Goal: Information Seeking & Learning: Learn about a topic

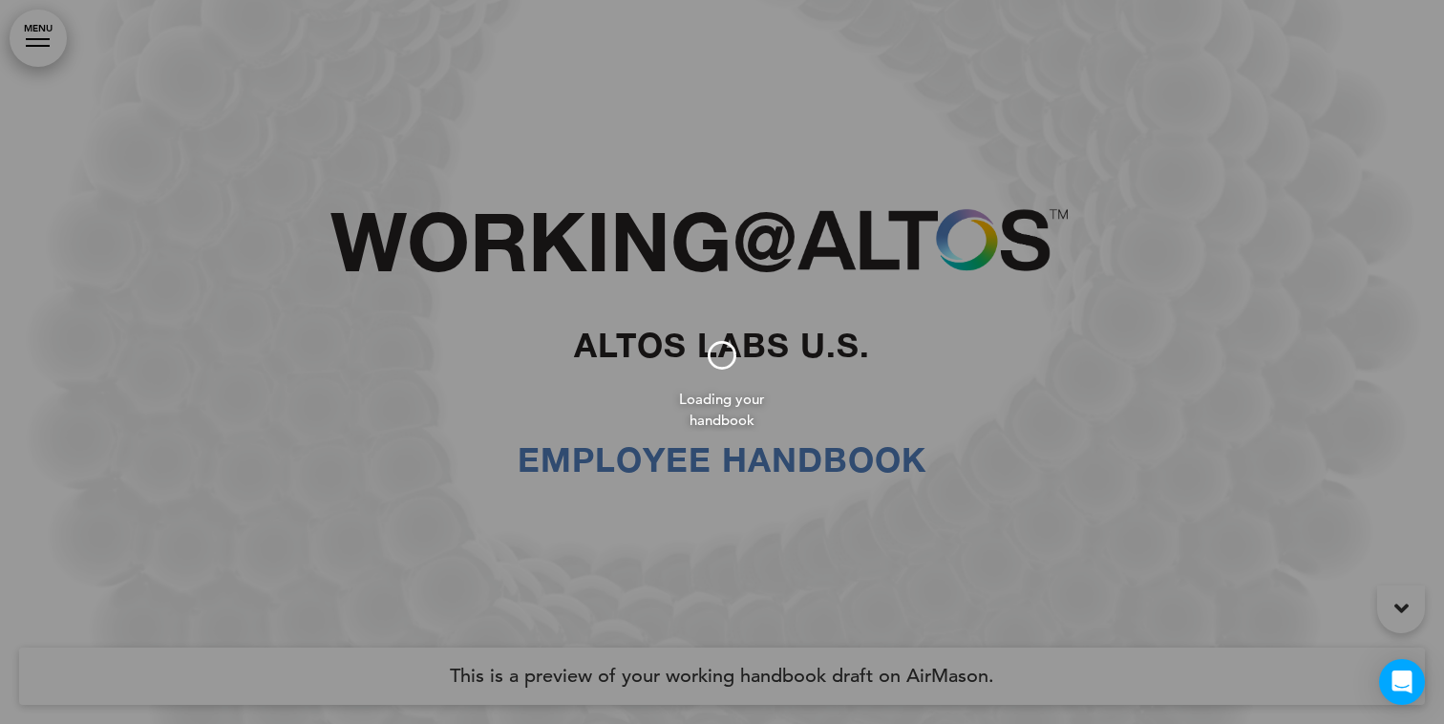
click at [29, 52] on div at bounding box center [722, 362] width 1444 height 724
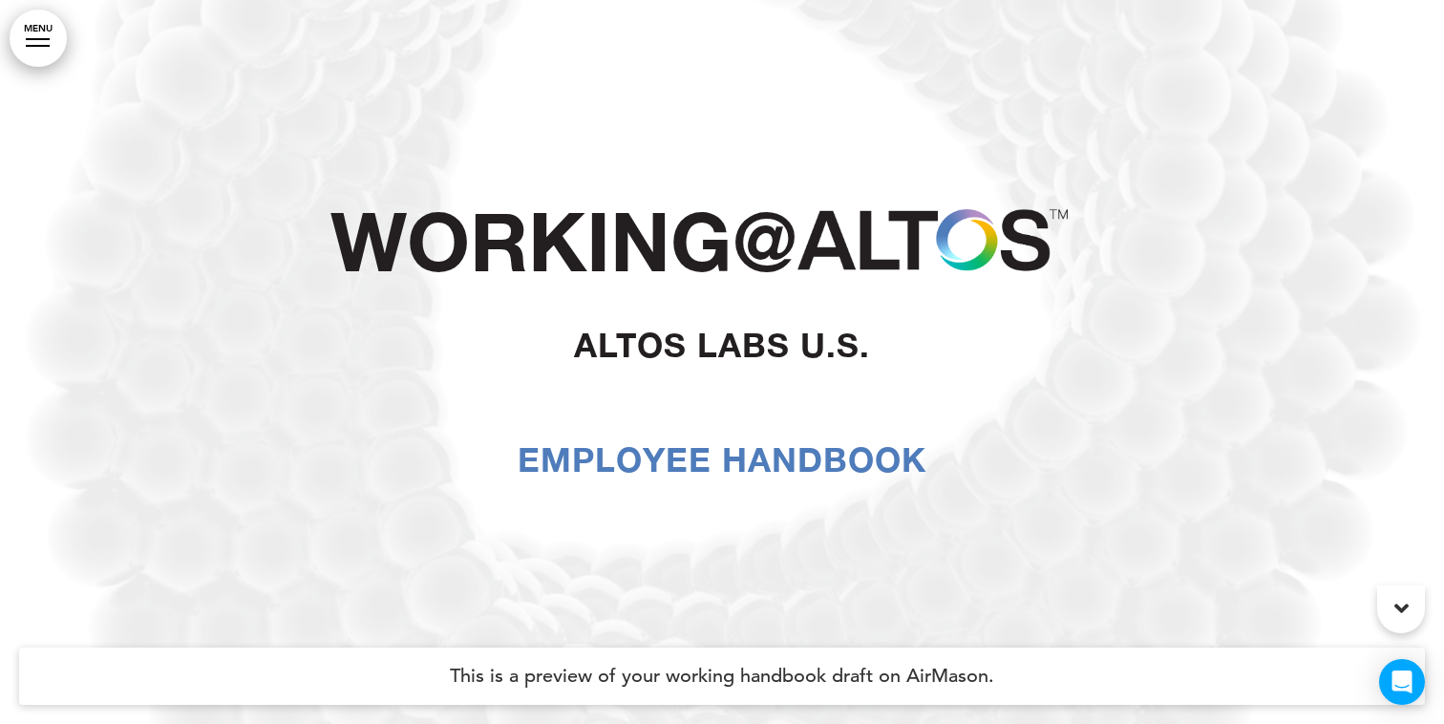
click at [39, 47] on link "MENU" at bounding box center [38, 38] width 57 height 57
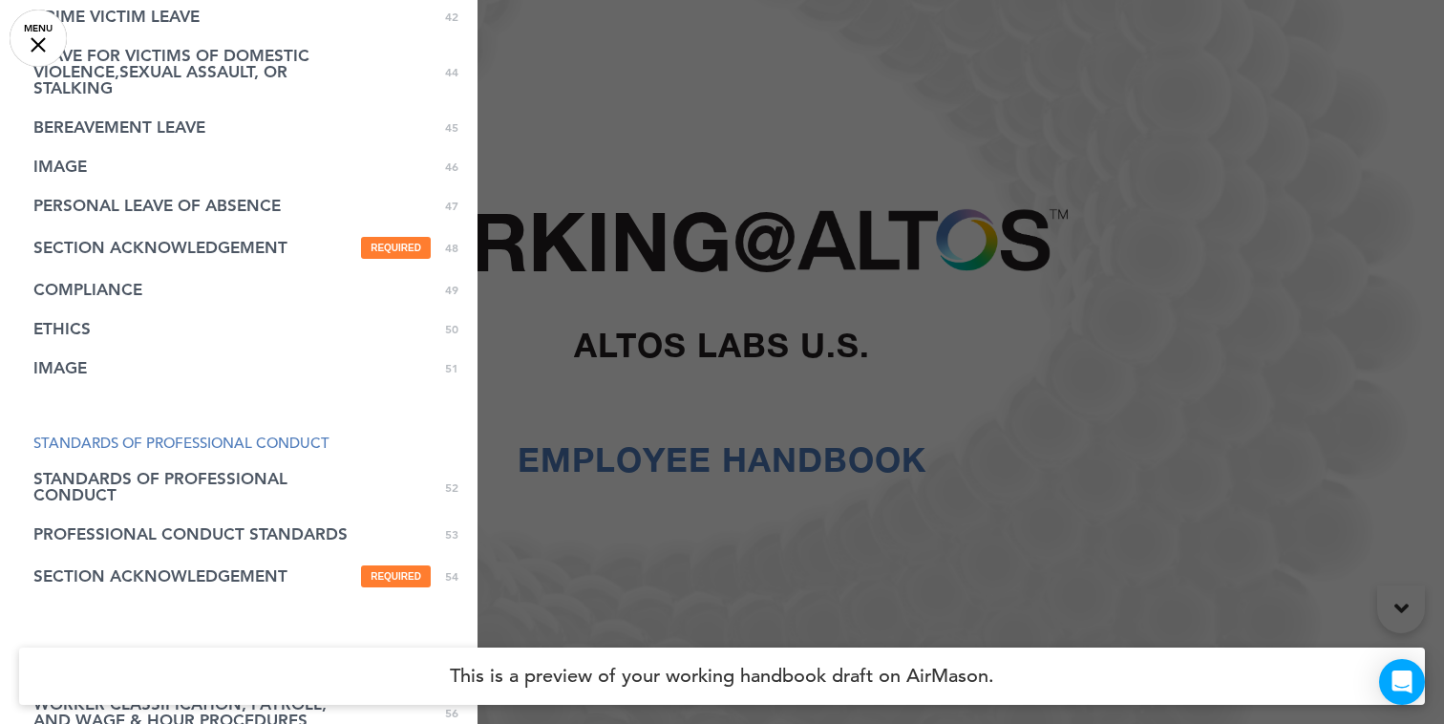
scroll to position [1751, 0]
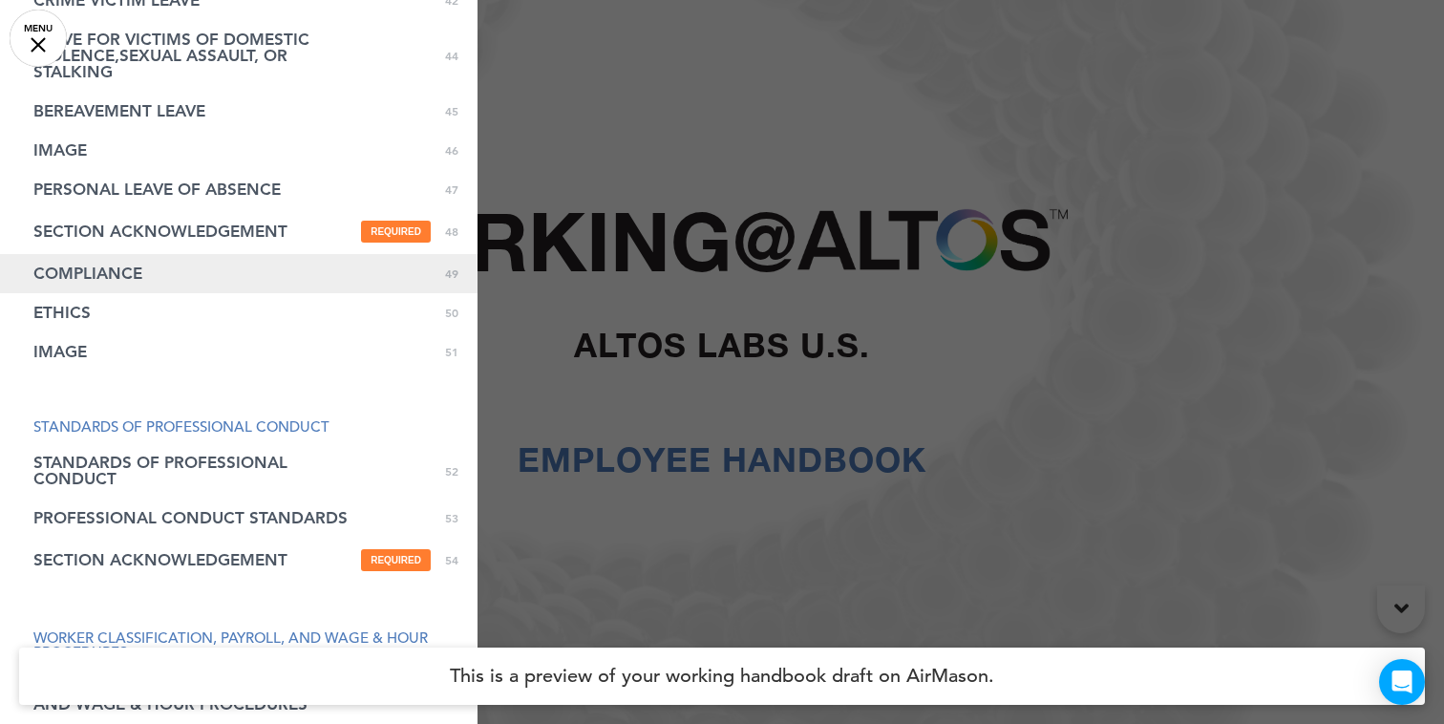
click at [110, 288] on link "COMPLIANCE 0 49" at bounding box center [239, 273] width 478 height 39
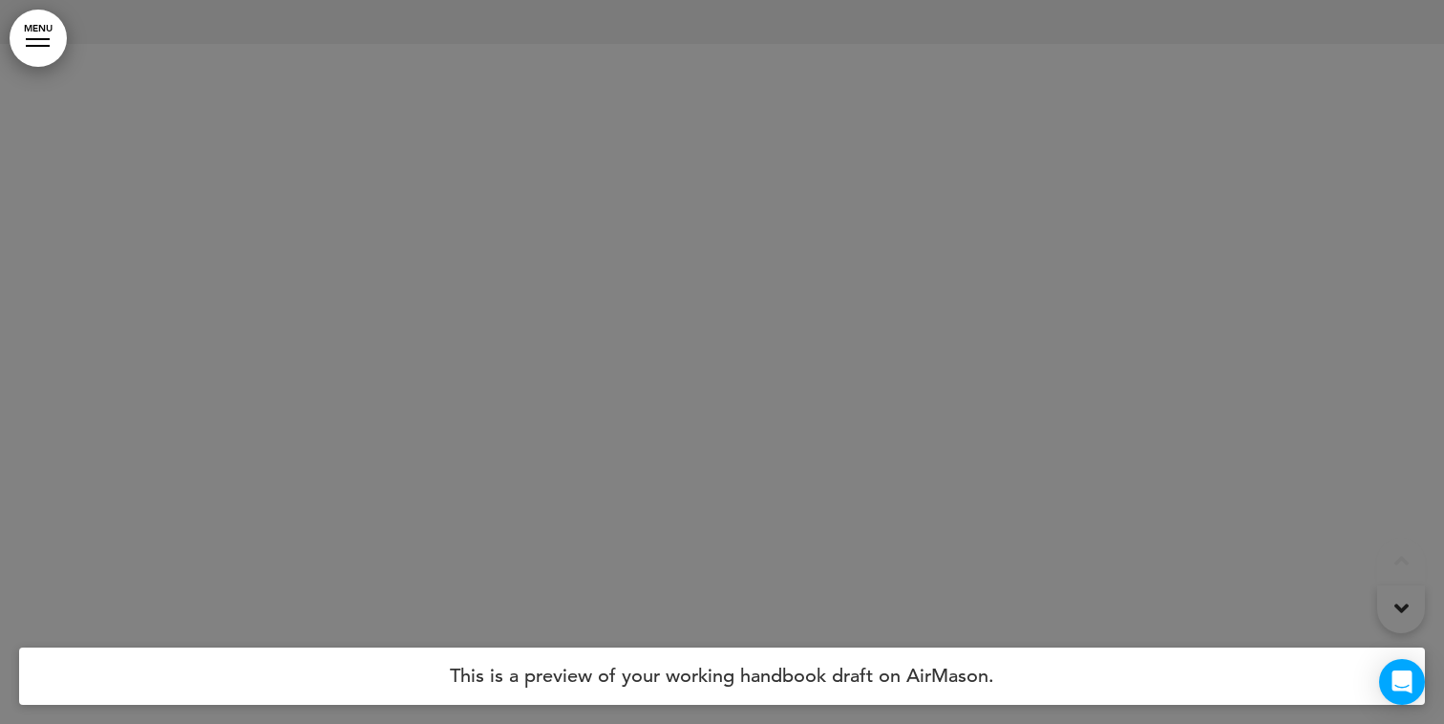
scroll to position [50258, 0]
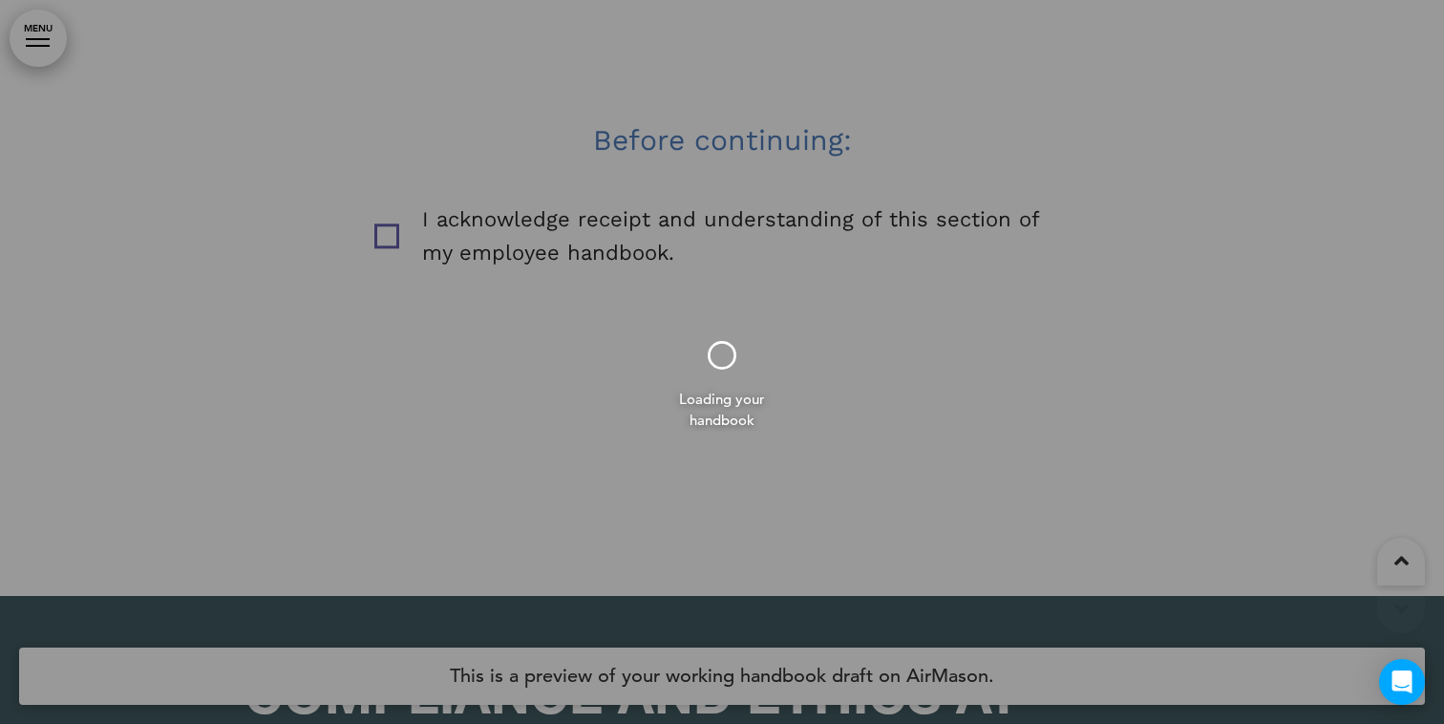
scroll to position [66702, 0]
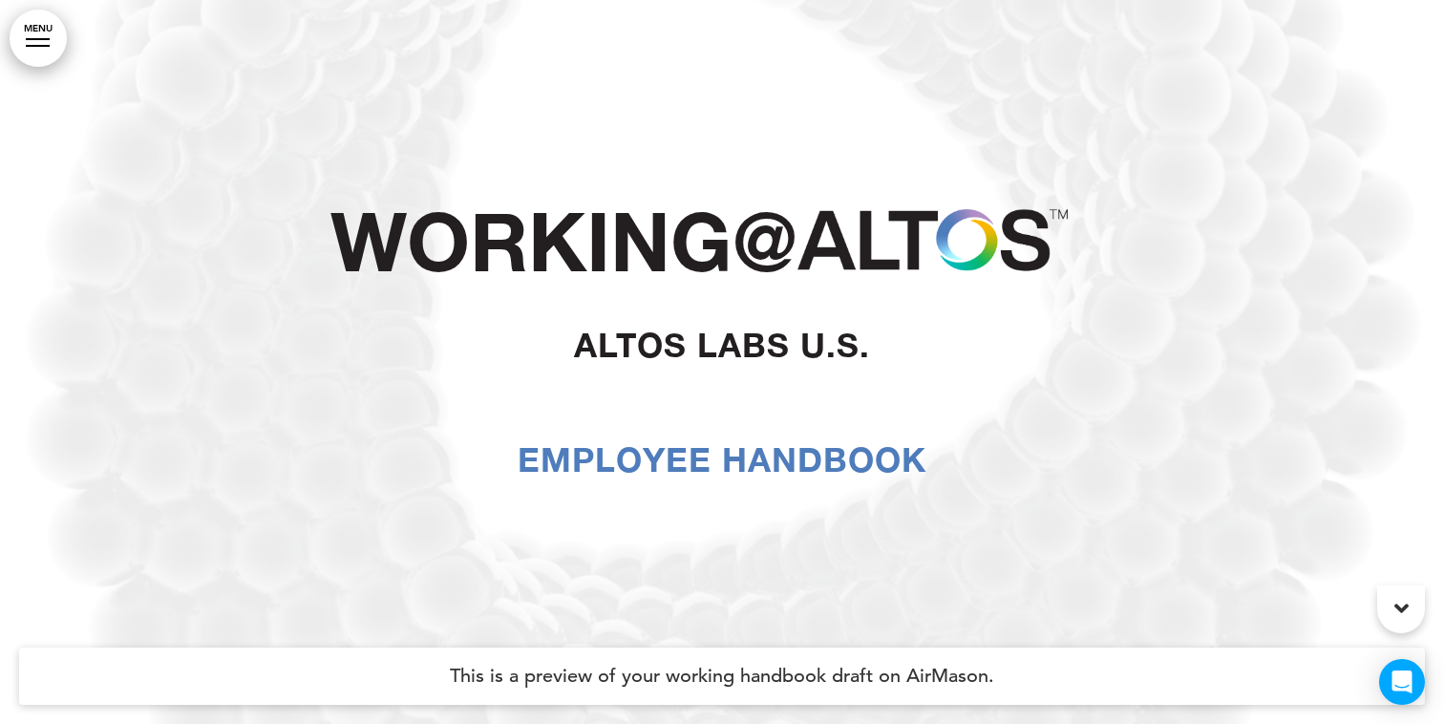
click at [36, 41] on link "MENU" at bounding box center [38, 38] width 57 height 57
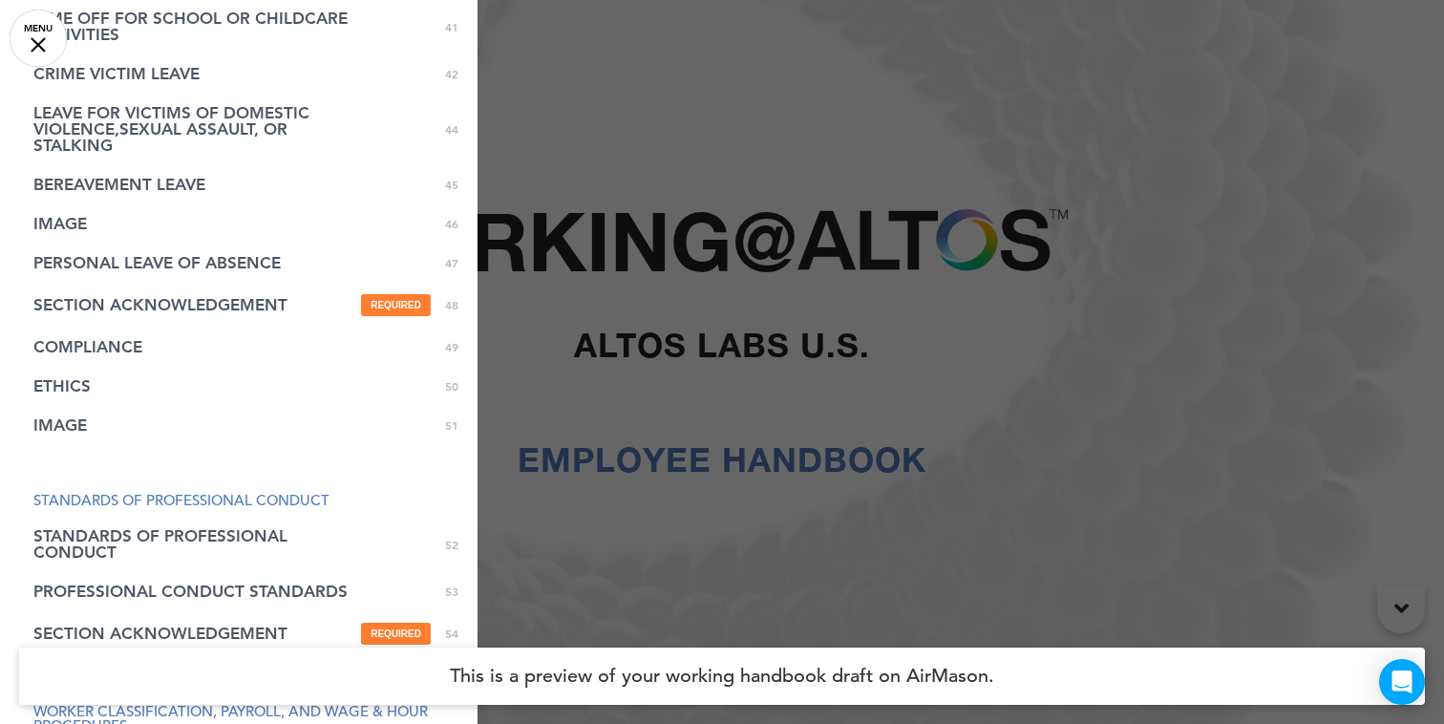
scroll to position [1654, 0]
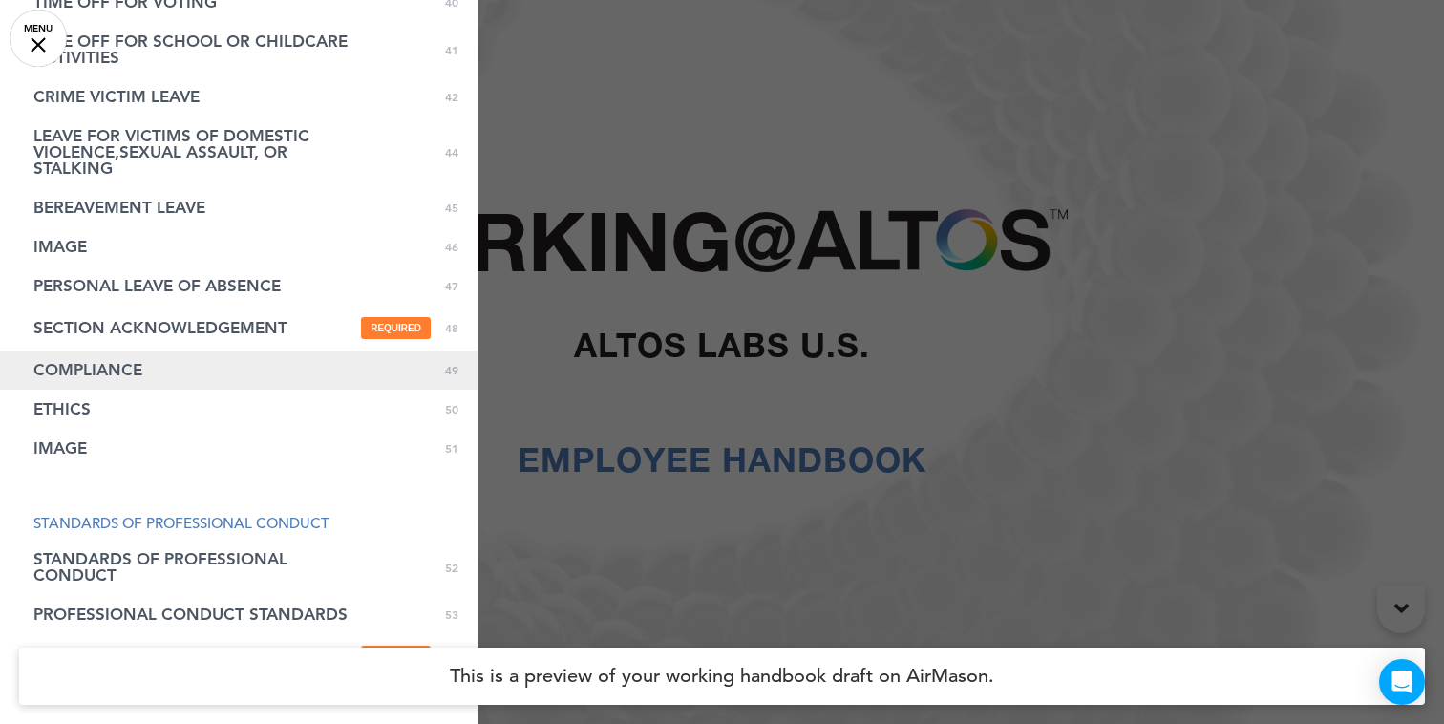
click at [131, 352] on link "COMPLIANCE 0 49" at bounding box center [239, 370] width 478 height 39
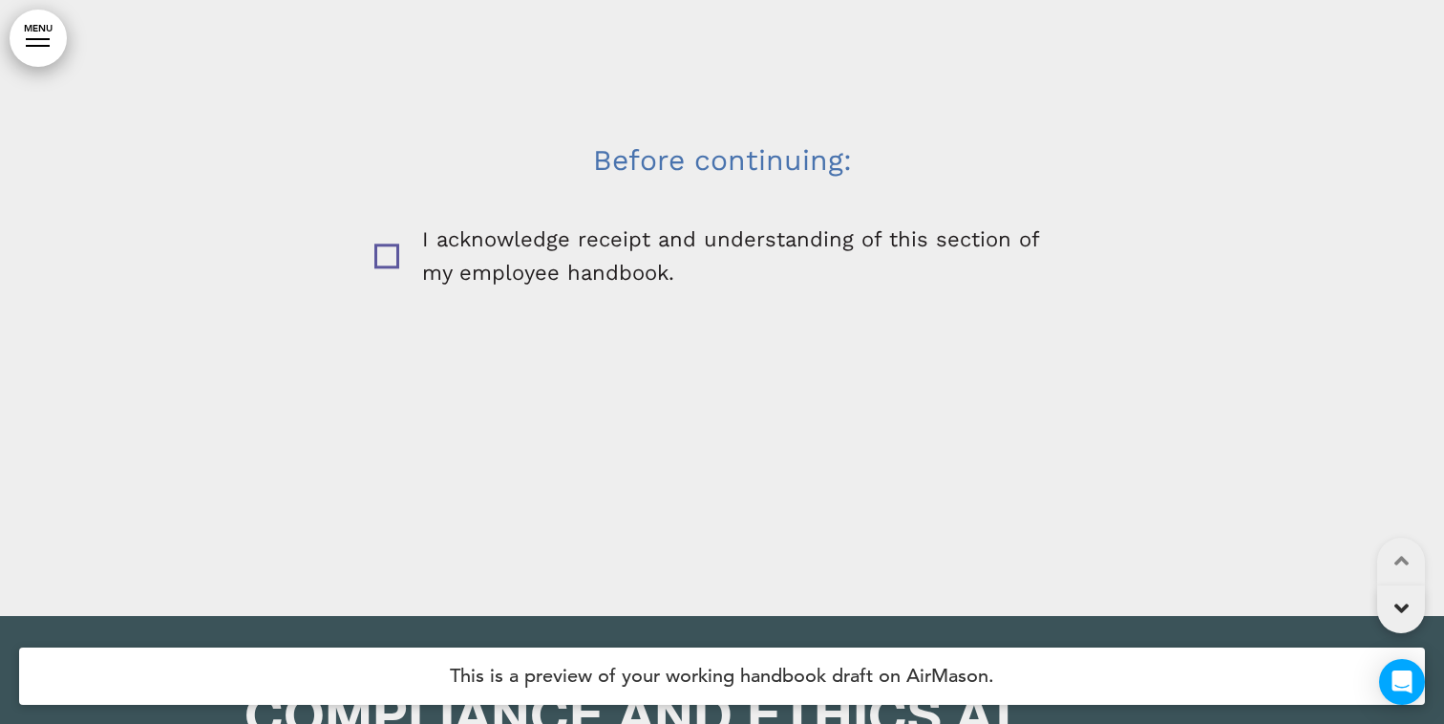
scroll to position [50258, 0]
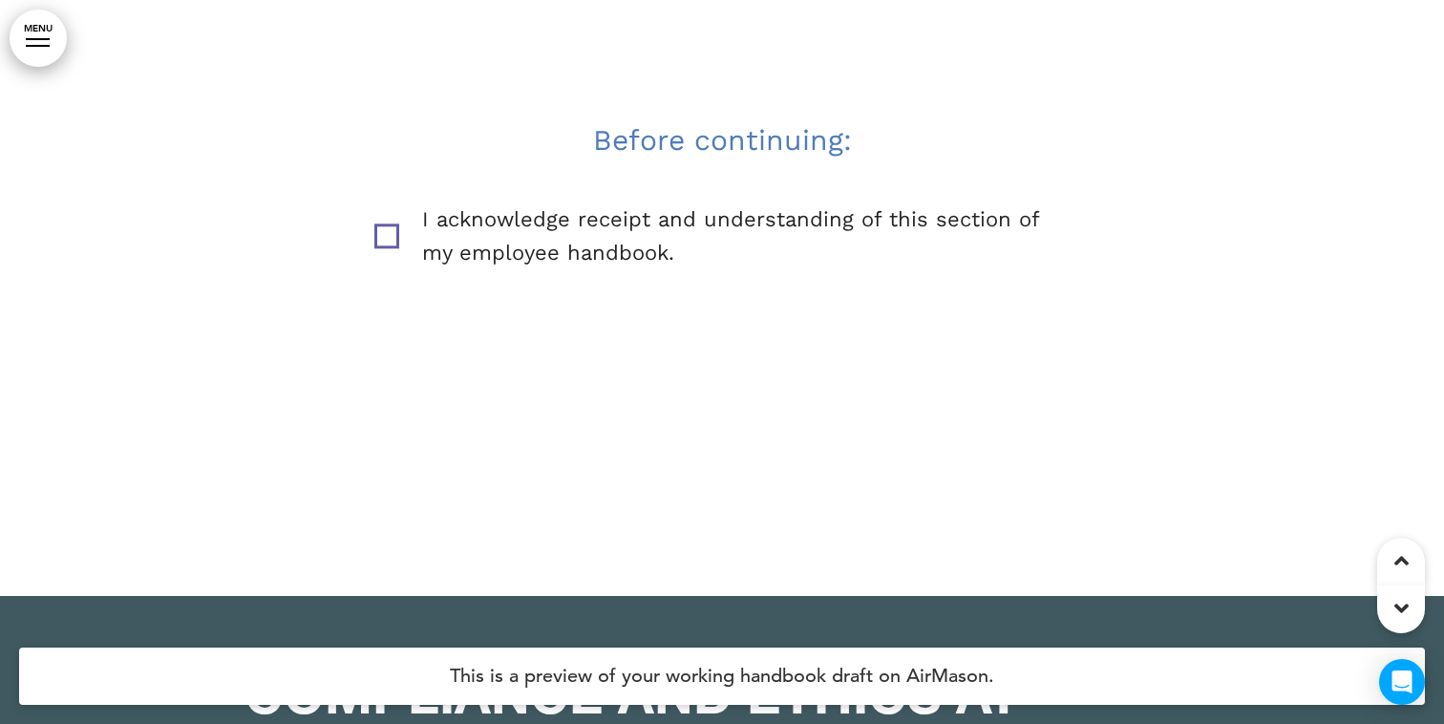
drag, startPoint x: 884, startPoint y: 236, endPoint x: 1055, endPoint y: 601, distance: 403.0
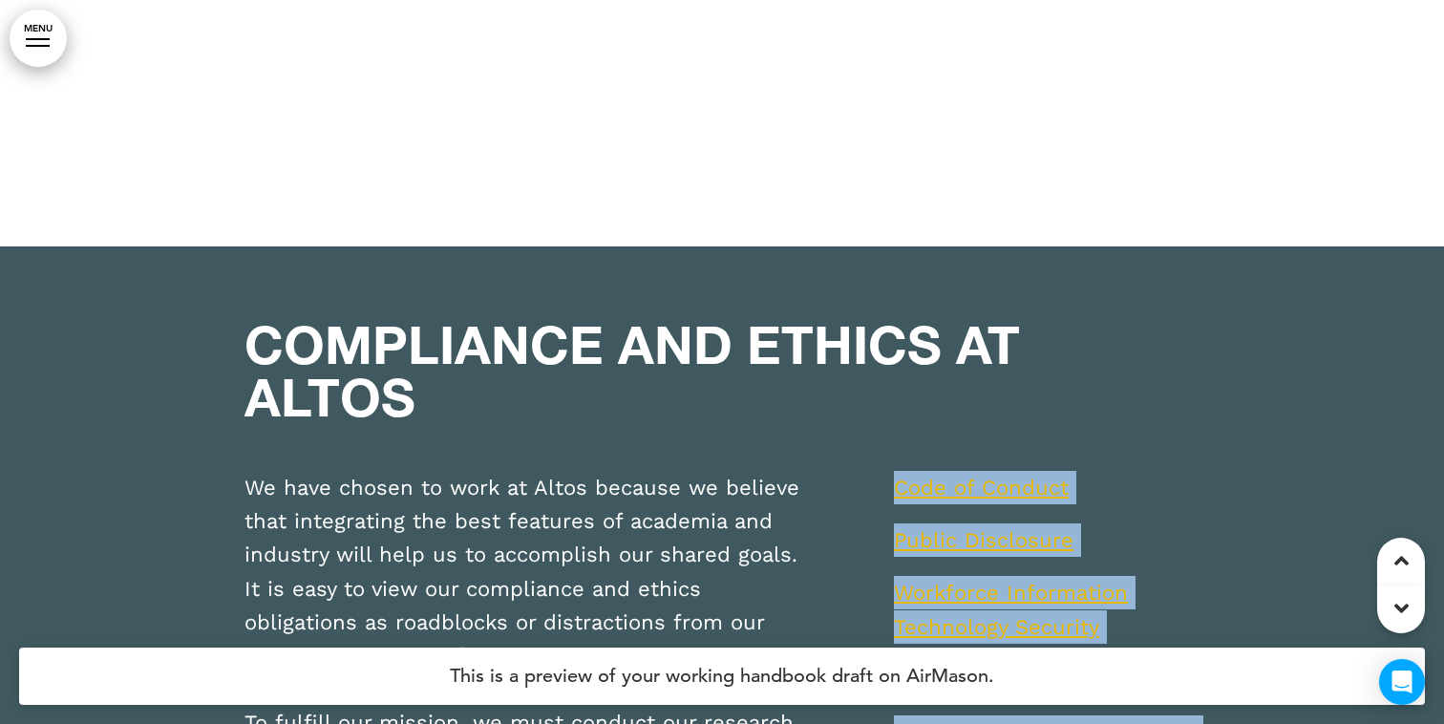
scroll to position [50628, 0]
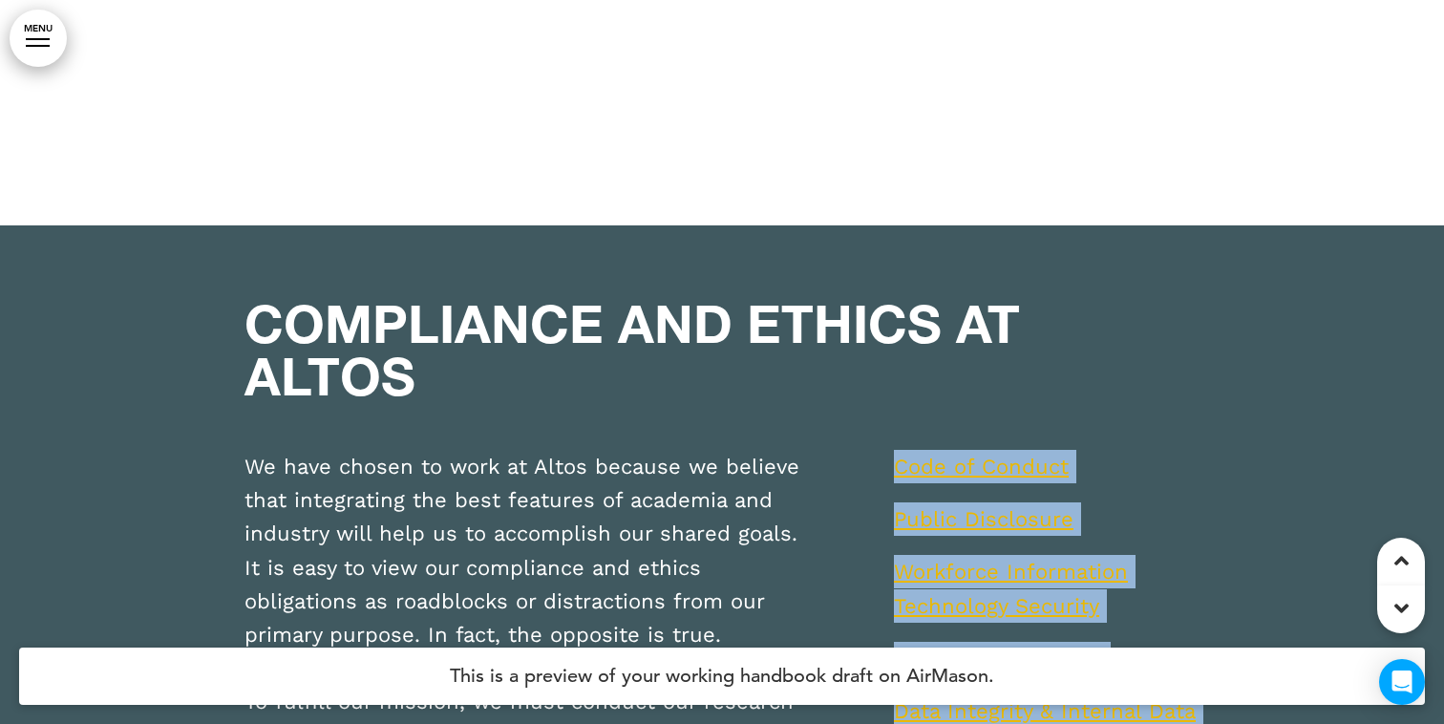
copy ul "Code of Conduct Public Disclosure Workforce Information Technology Security Con…"
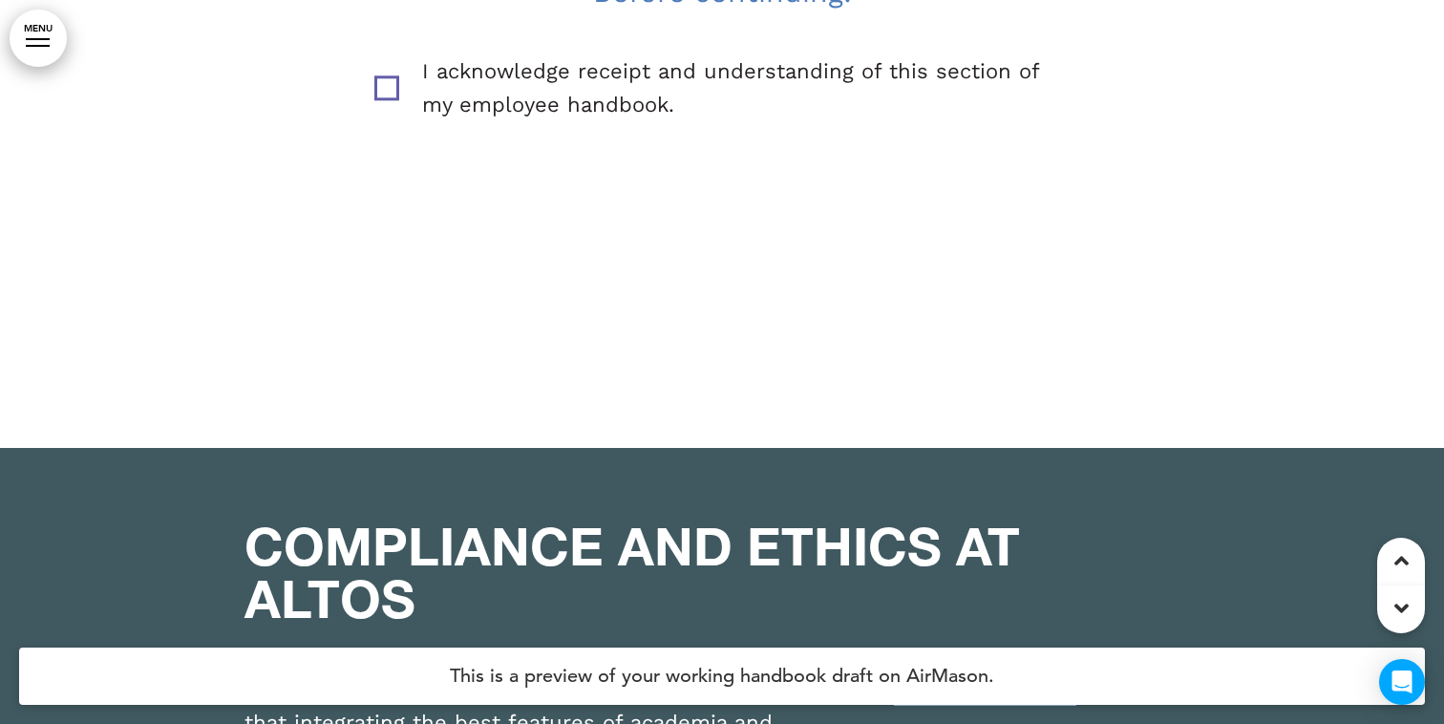
scroll to position [50397, 0]
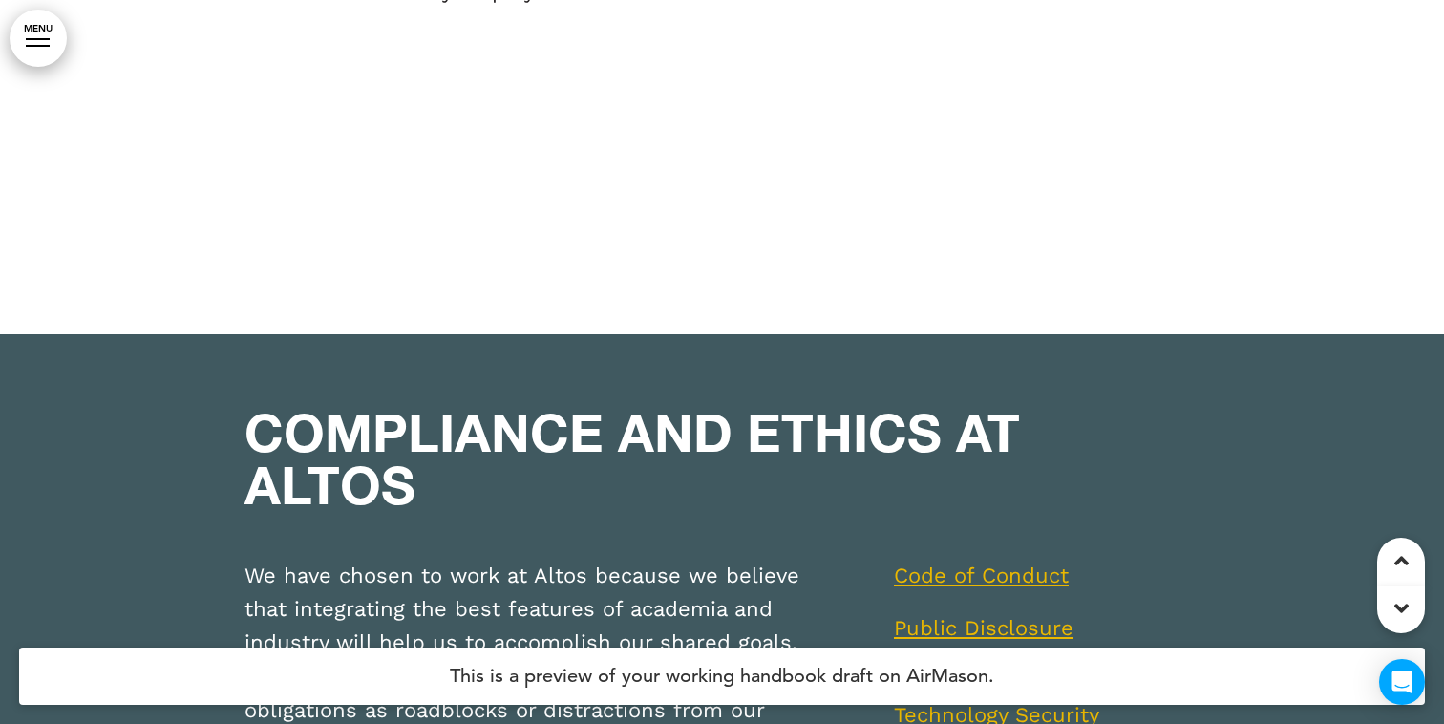
scroll to position [50532, 0]
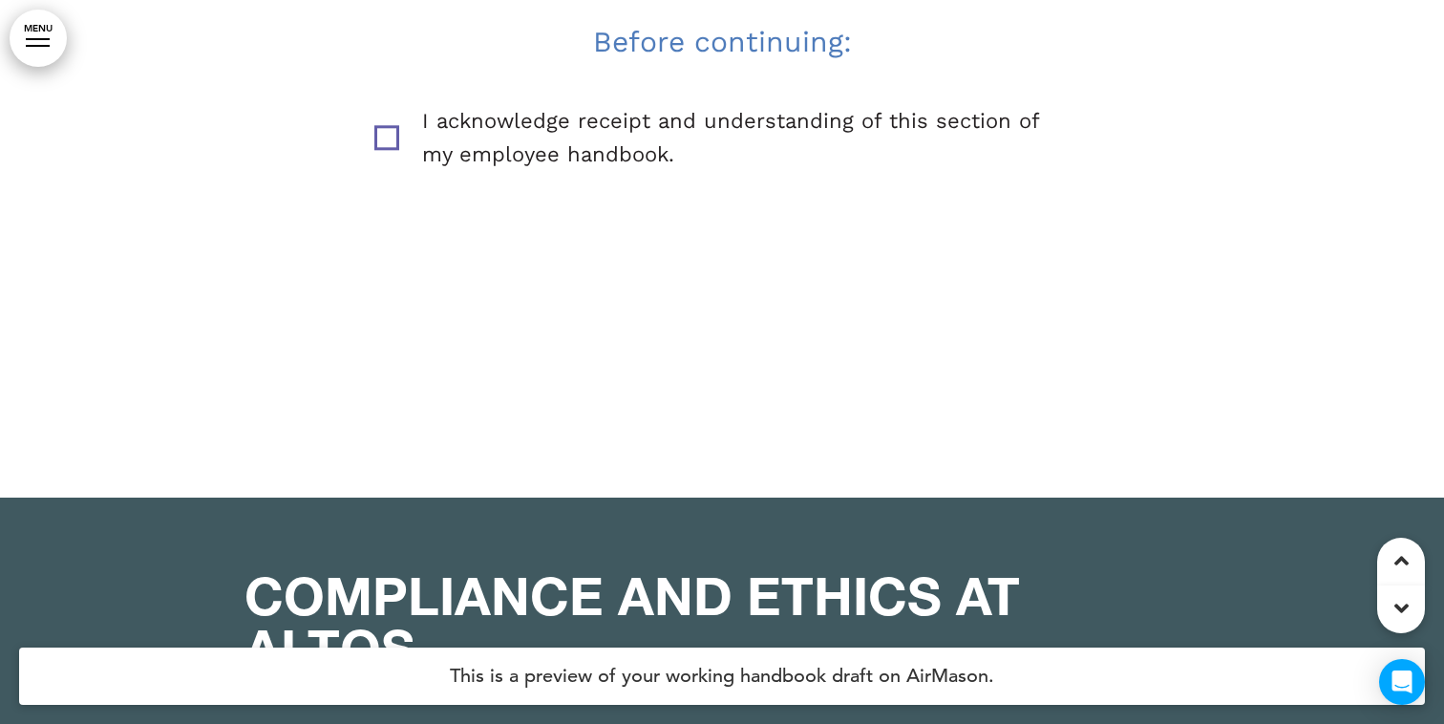
scroll to position [50355, 0]
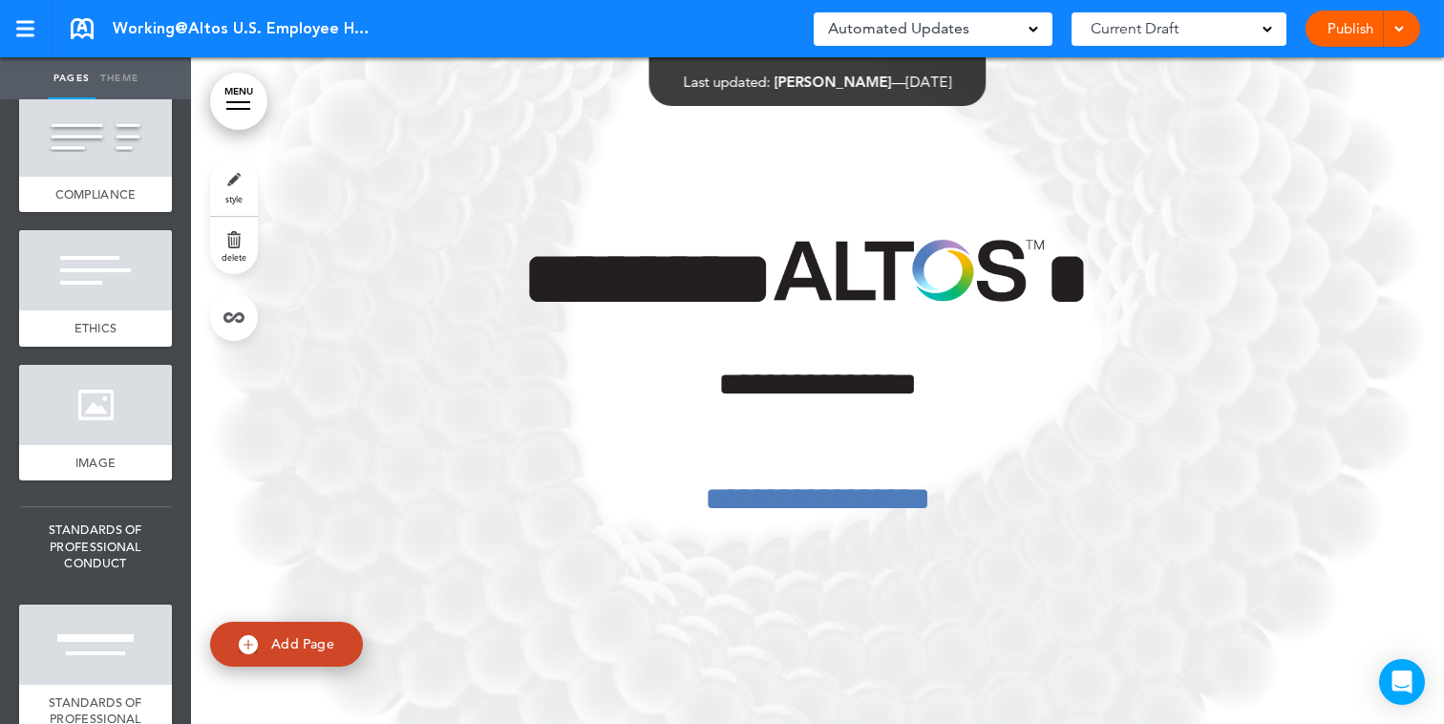
scroll to position [7828, 0]
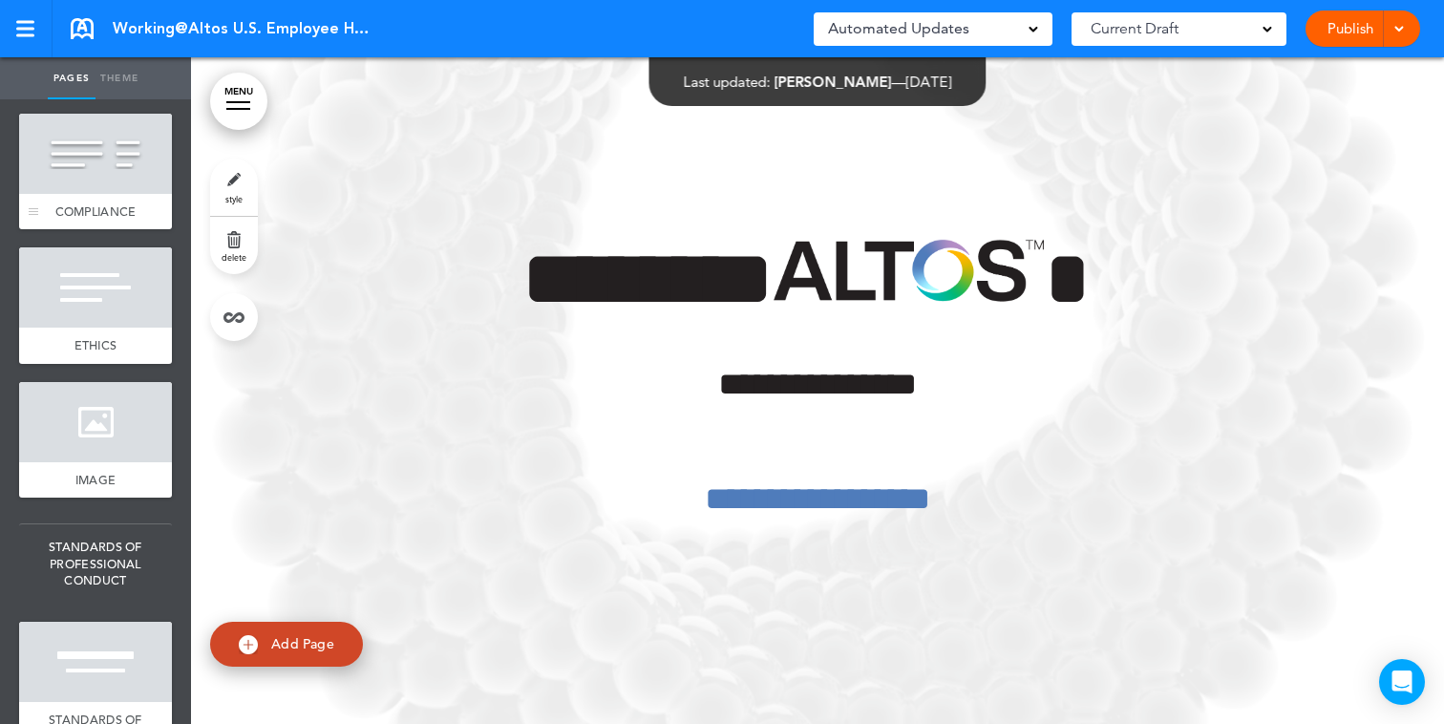
click at [121, 194] on div at bounding box center [95, 154] width 153 height 80
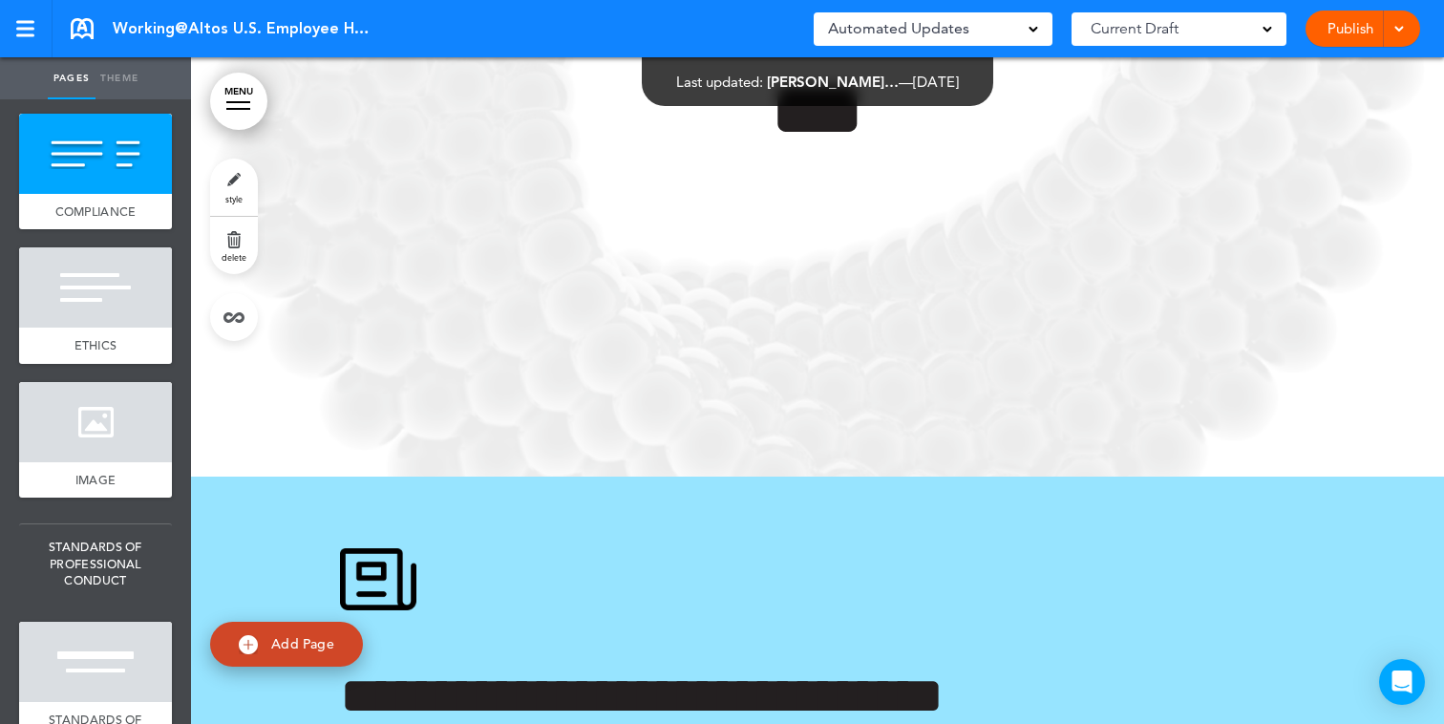
scroll to position [66203, 0]
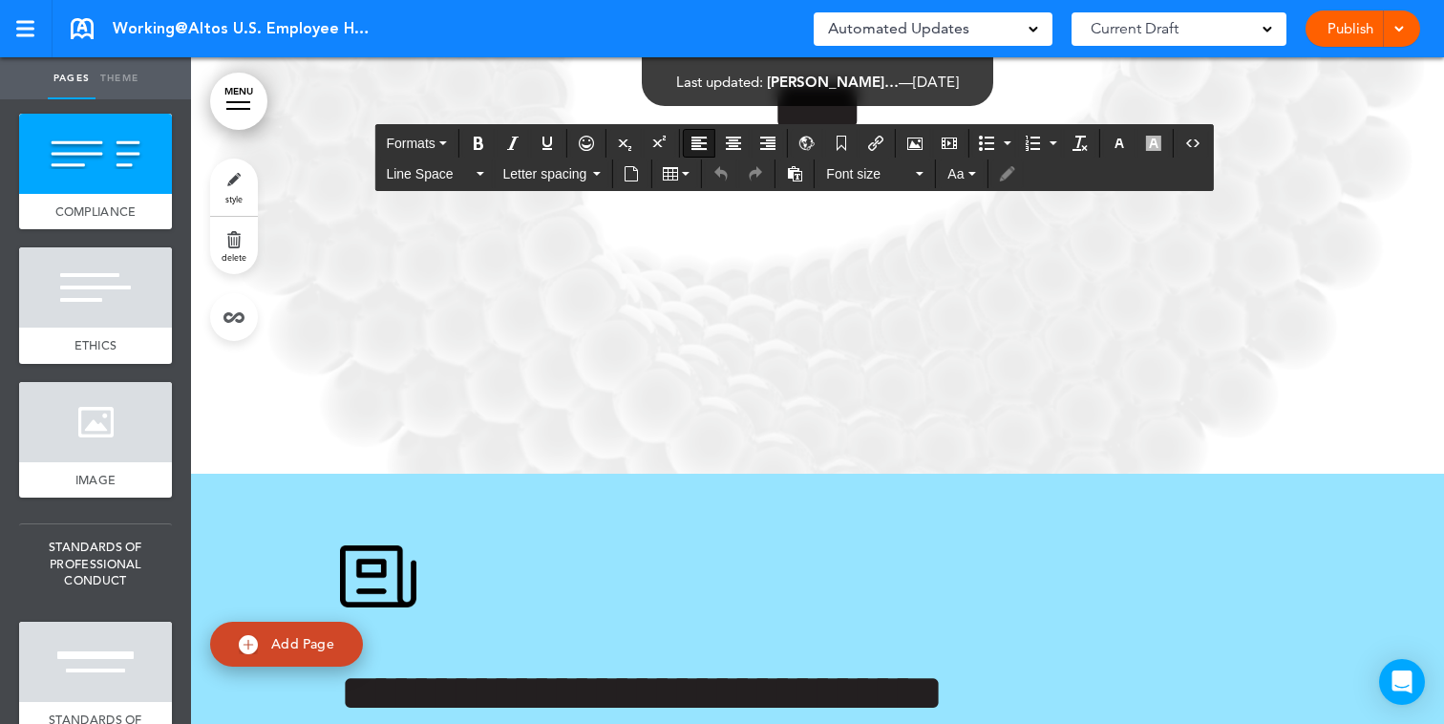
click at [875, 140] on icon "Insert/edit airmason link" at bounding box center [875, 143] width 15 height 15
type input "**********"
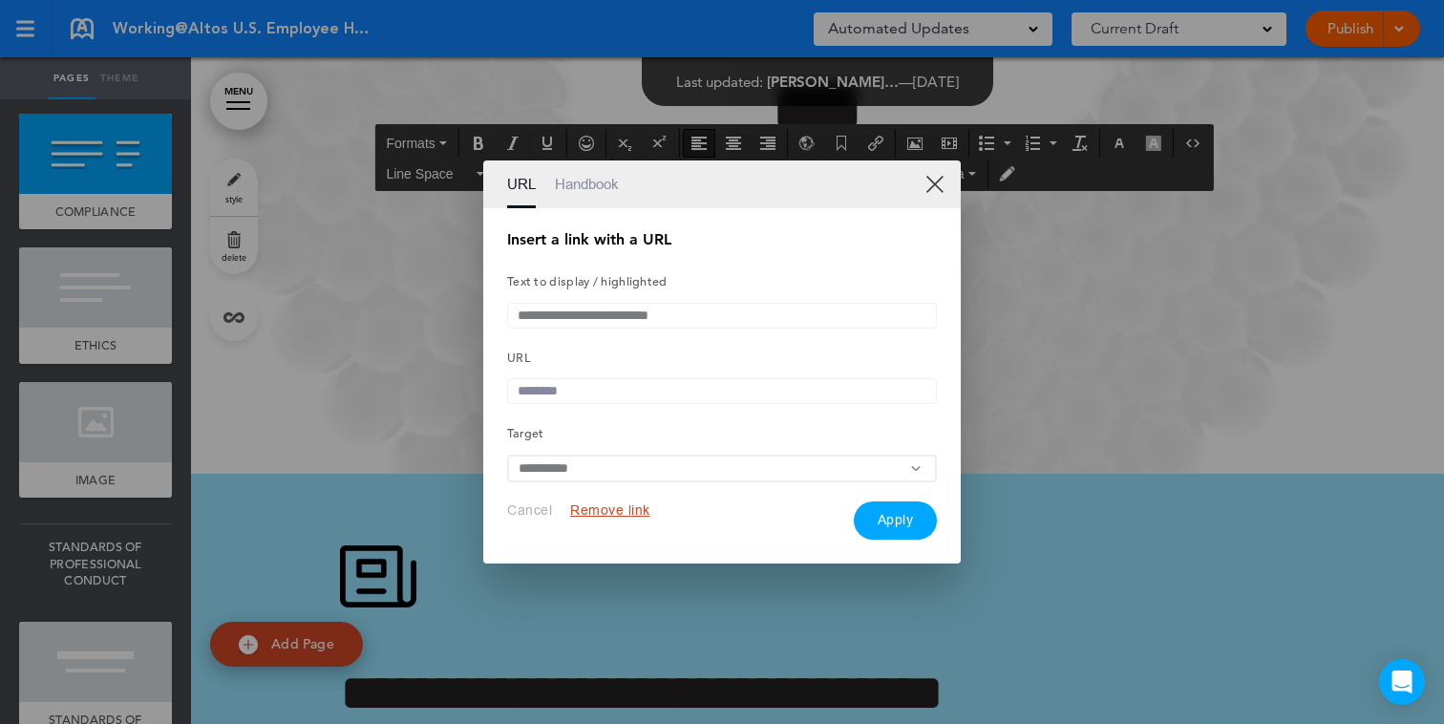
click at [616, 394] on input "text" at bounding box center [722, 391] width 430 height 26
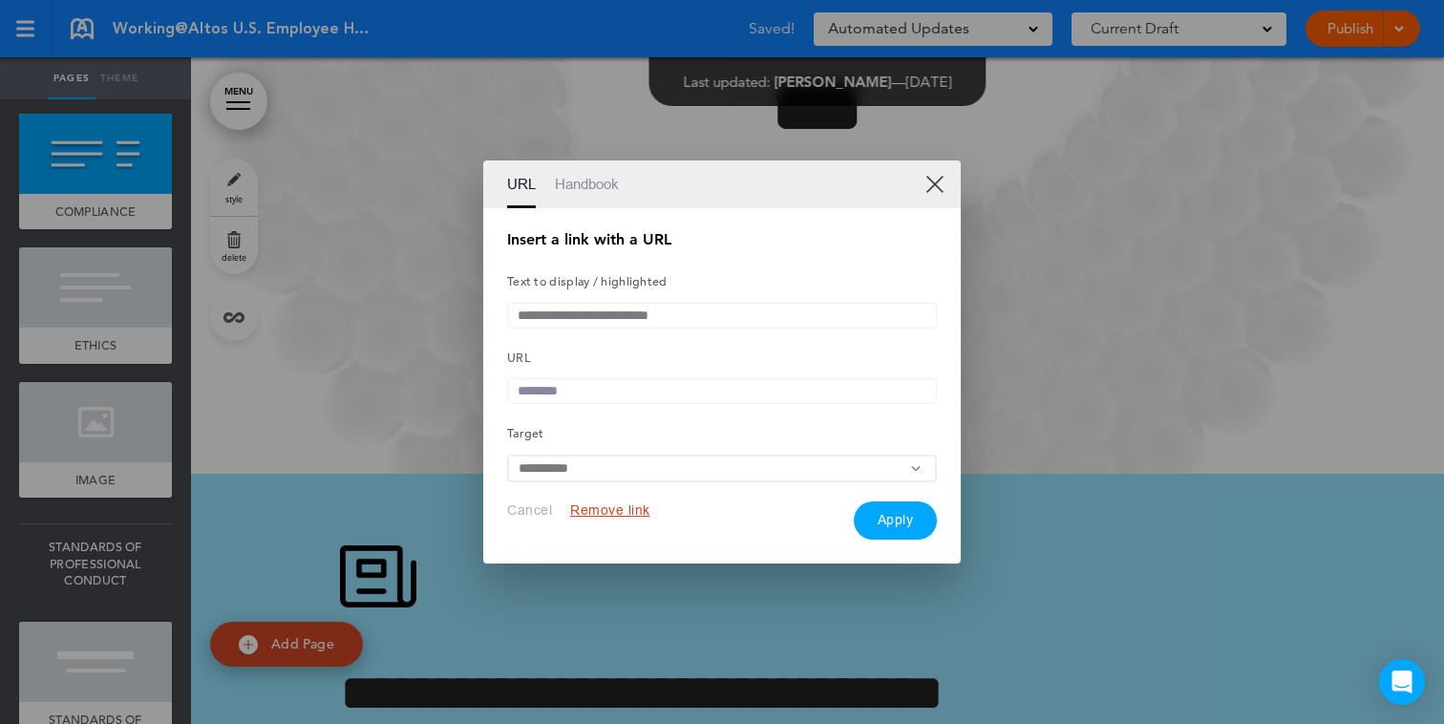
paste input "**********"
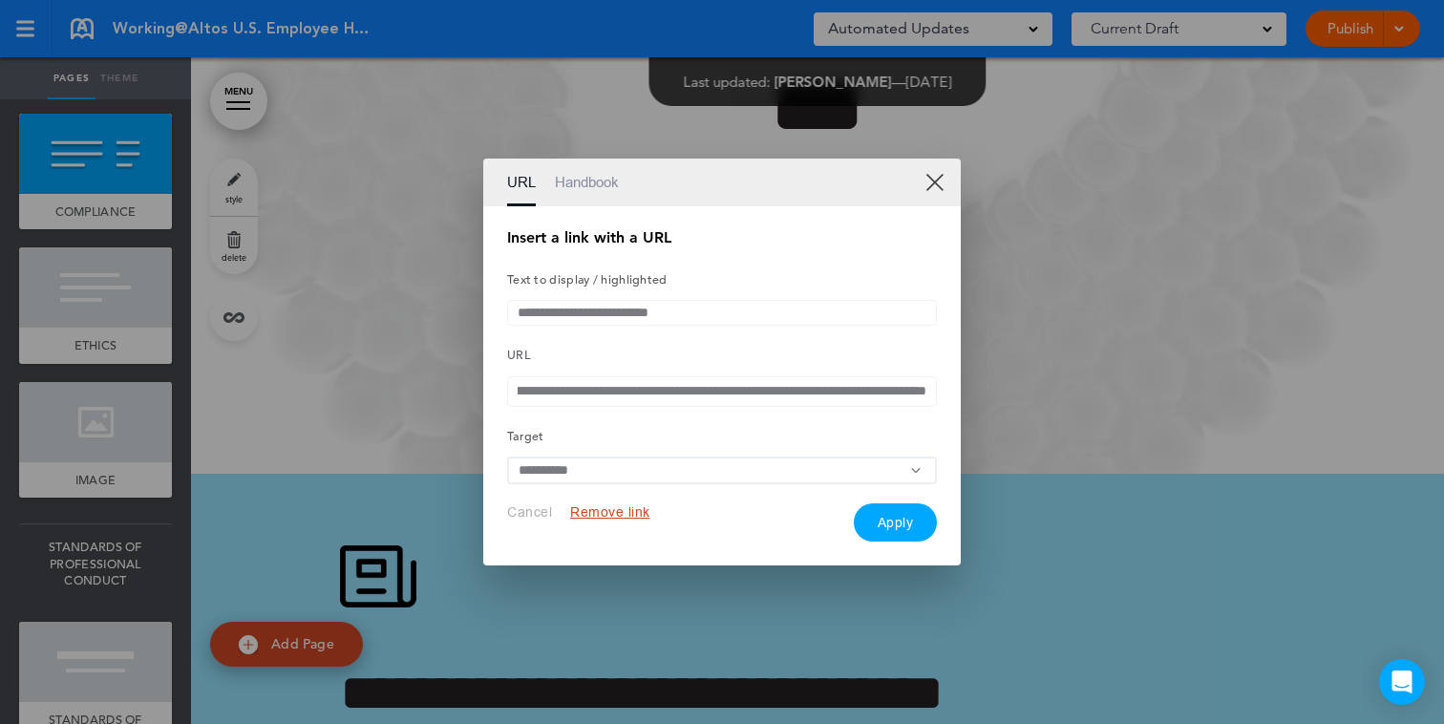
type input "**********"
click at [916, 531] on button "Apply" at bounding box center [896, 522] width 84 height 38
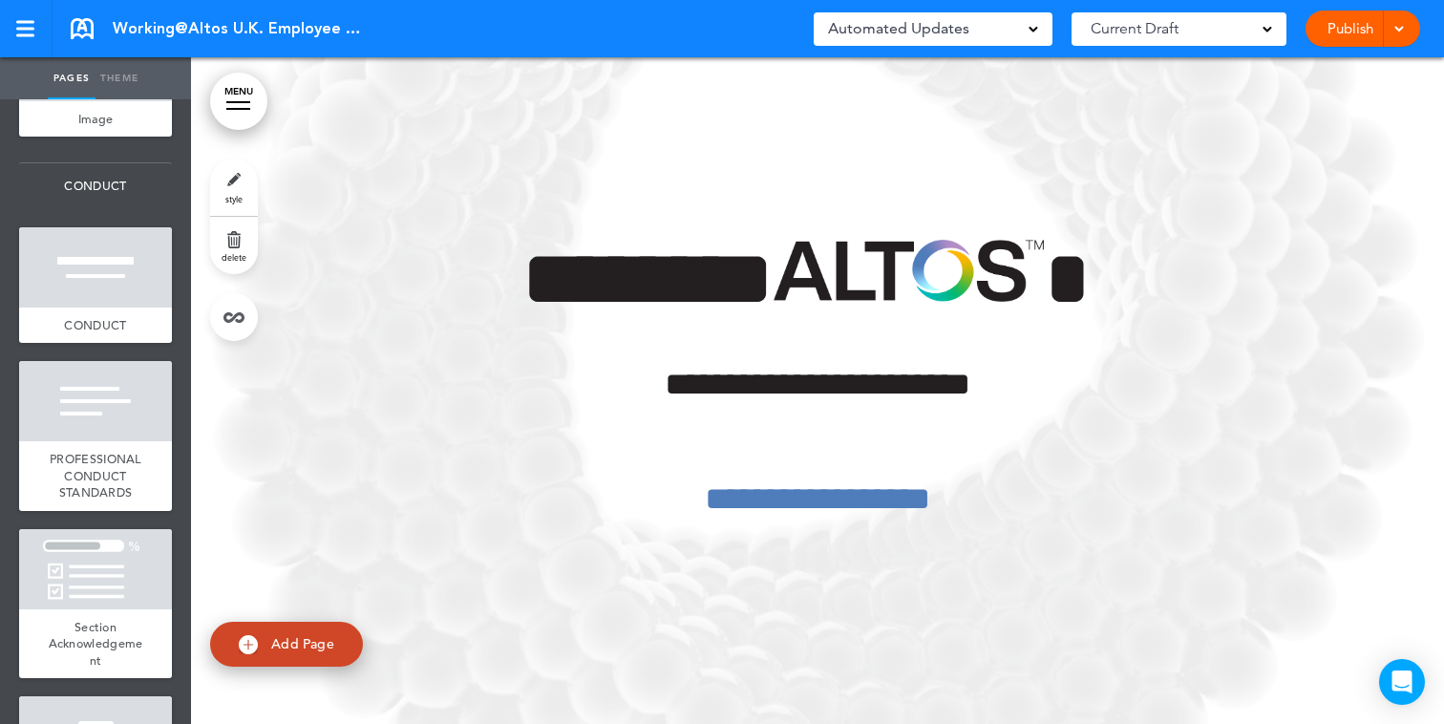
scroll to position [5081, 0]
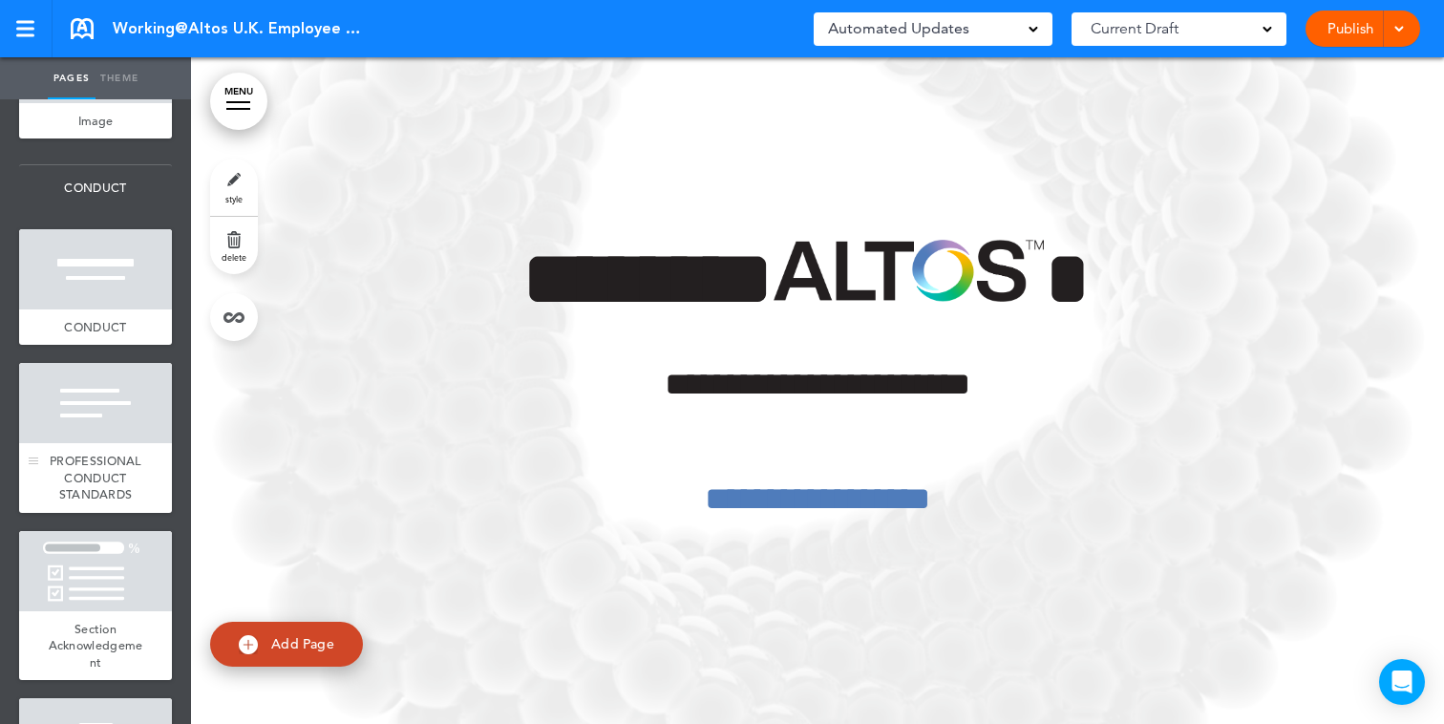
click at [113, 409] on div at bounding box center [95, 403] width 153 height 80
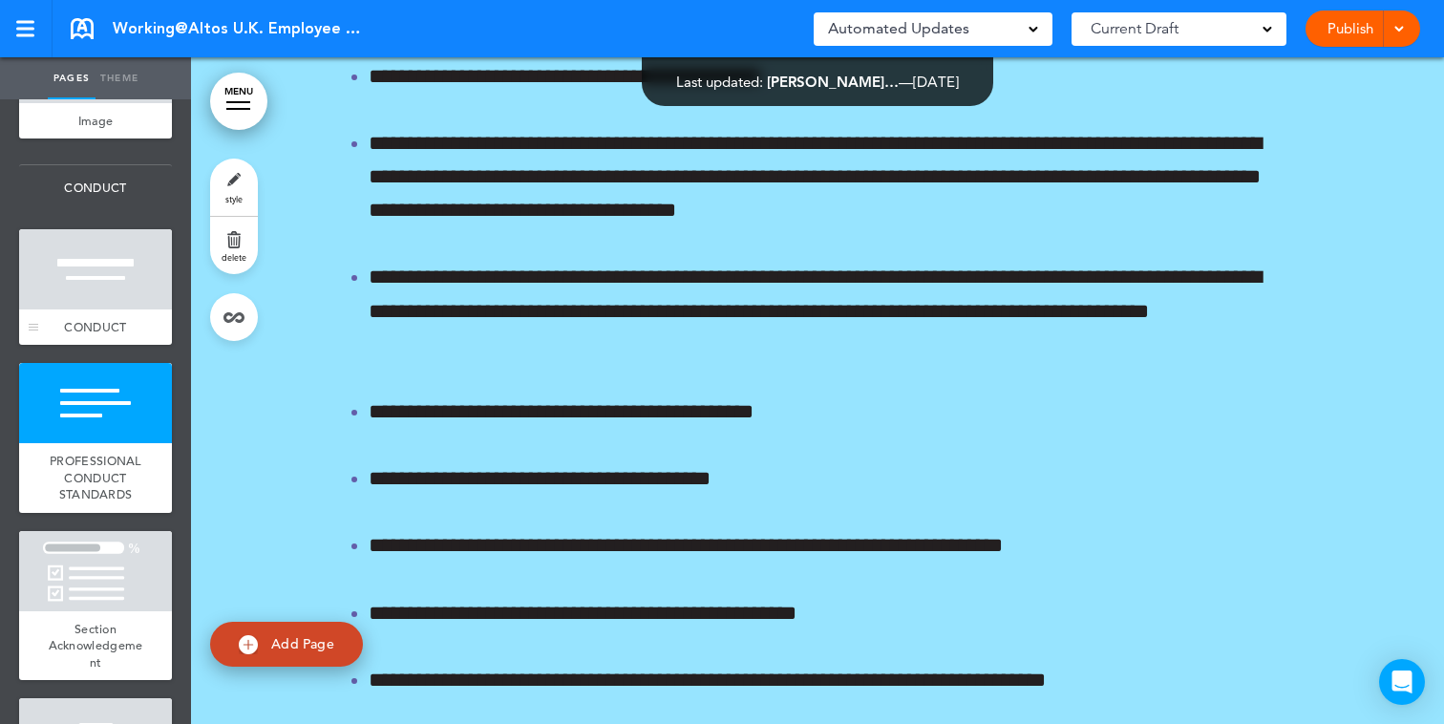
click at [109, 319] on span "CONDUCT" at bounding box center [95, 327] width 62 height 16
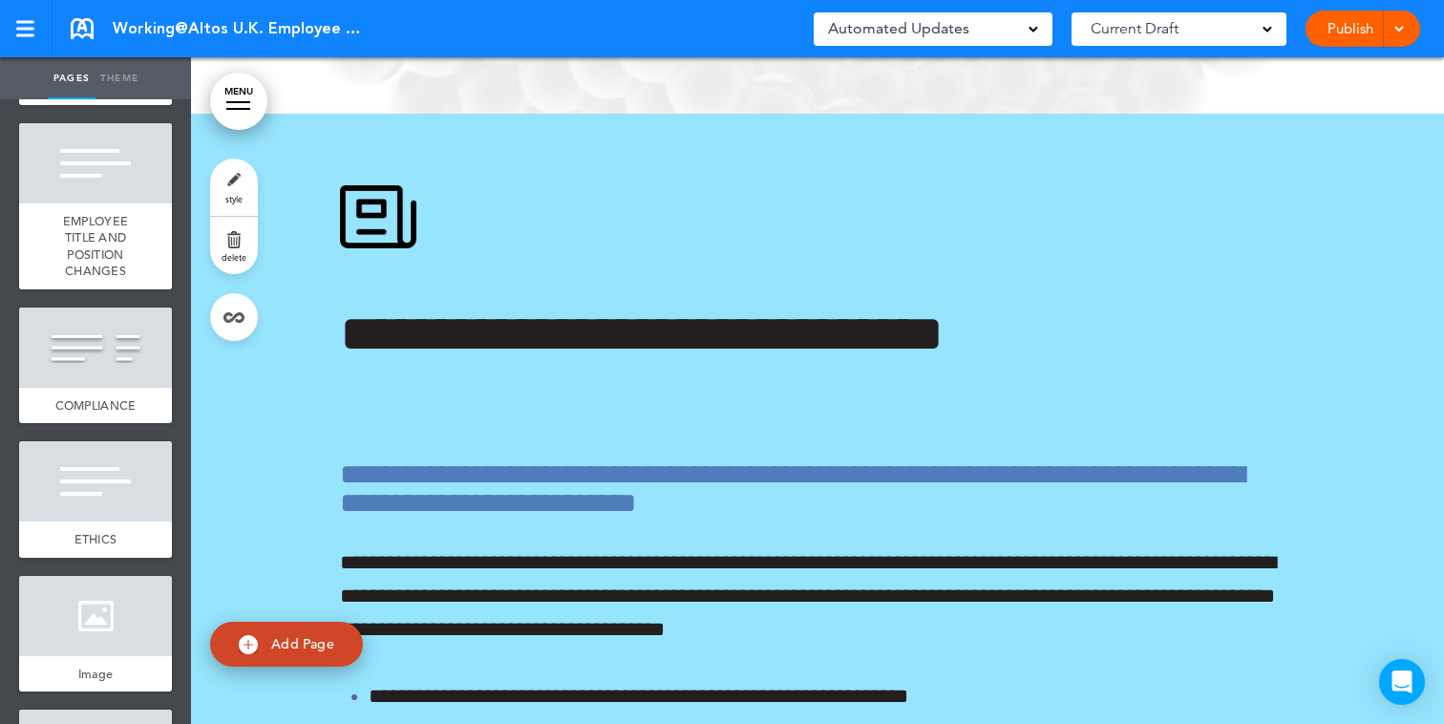
scroll to position [3090, 0]
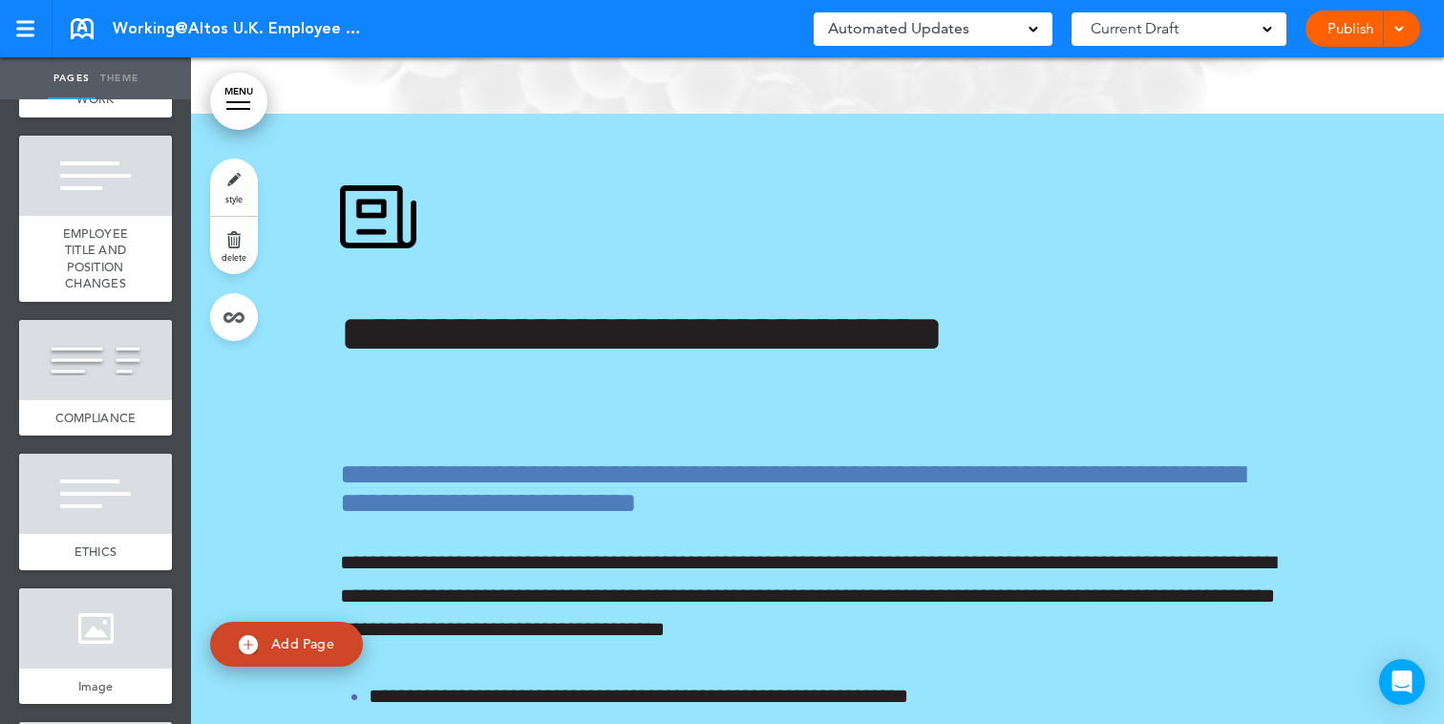
click at [100, 365] on div at bounding box center [95, 360] width 153 height 80
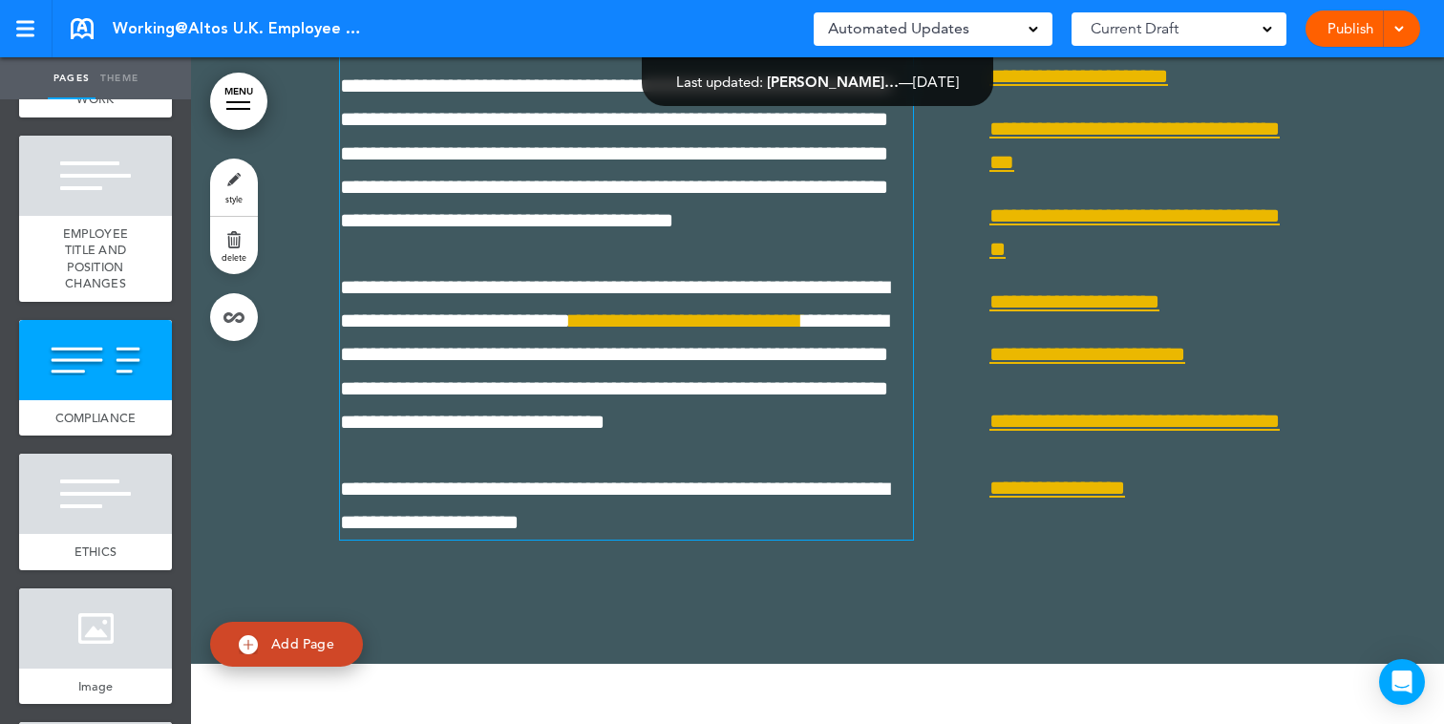
scroll to position [19044, 0]
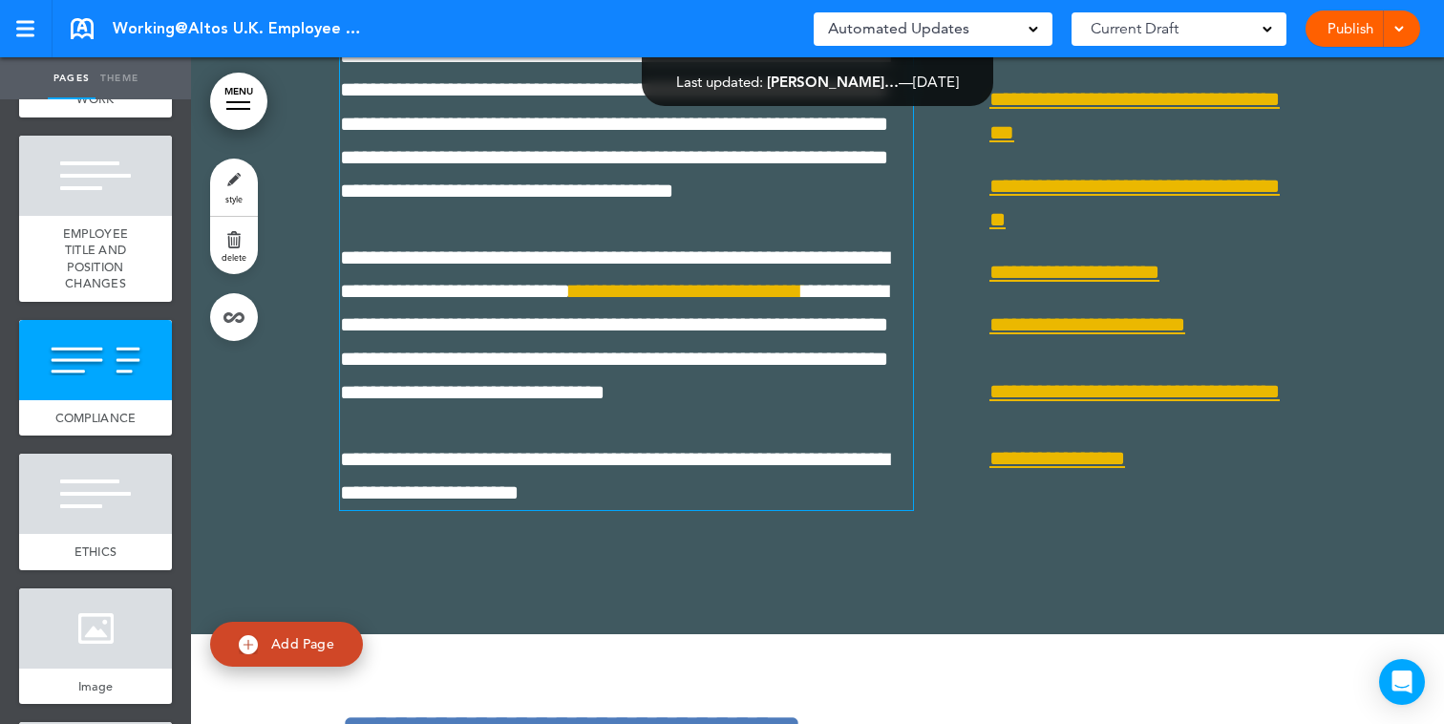
click at [708, 403] on span "**********" at bounding box center [614, 325] width 549 height 156
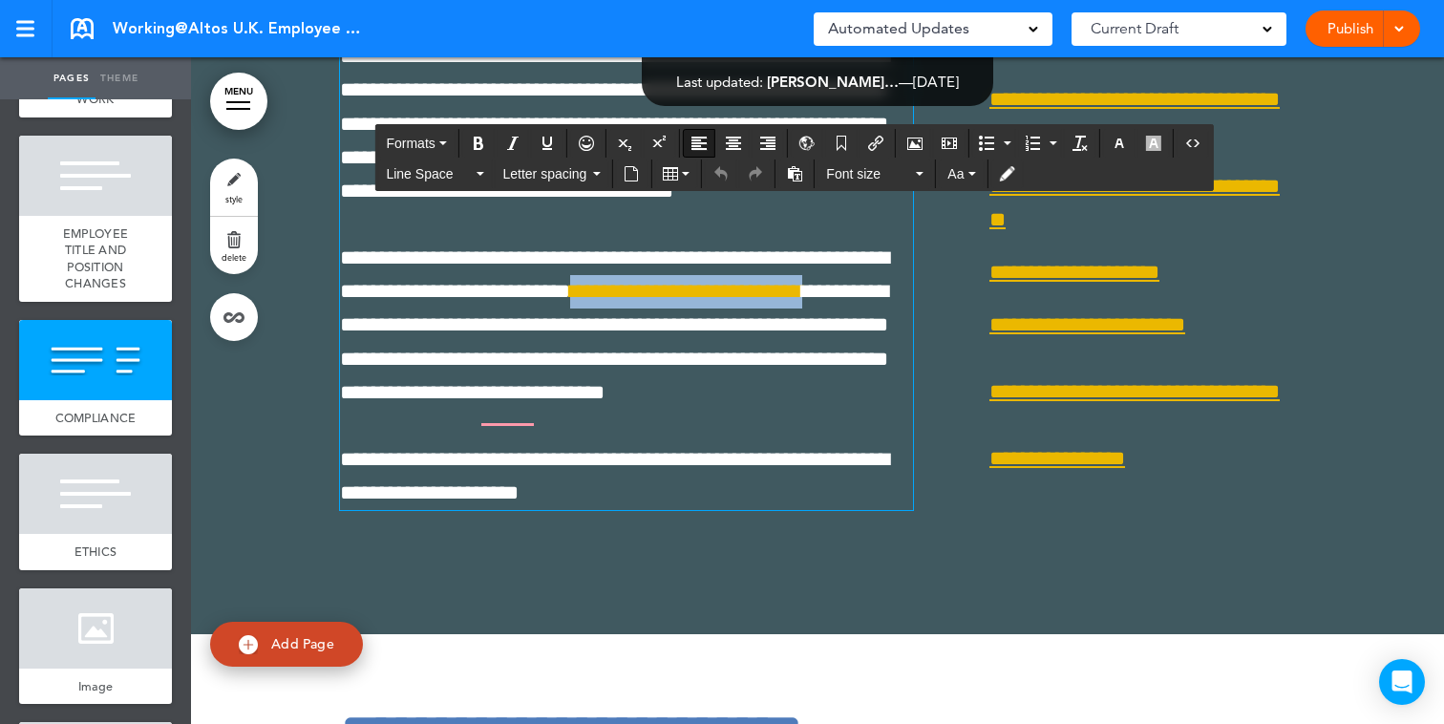
drag, startPoint x: 714, startPoint y: 546, endPoint x: 476, endPoint y: 588, distance: 242.5
click at [476, 403] on span "**********" at bounding box center [614, 325] width 549 height 156
click at [879, 144] on icon "Insert/edit airmason link" at bounding box center [875, 143] width 15 height 15
type input "**********"
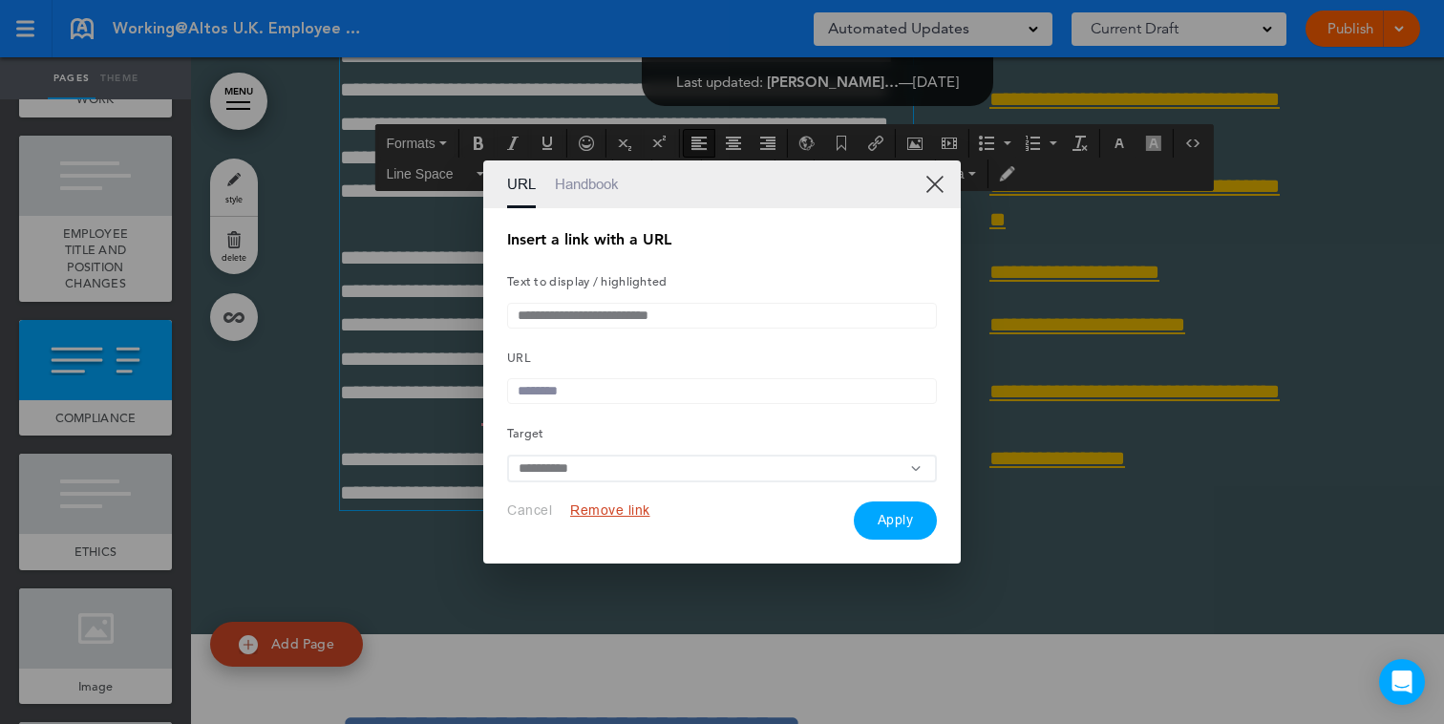
click at [631, 397] on input "text" at bounding box center [722, 391] width 430 height 26
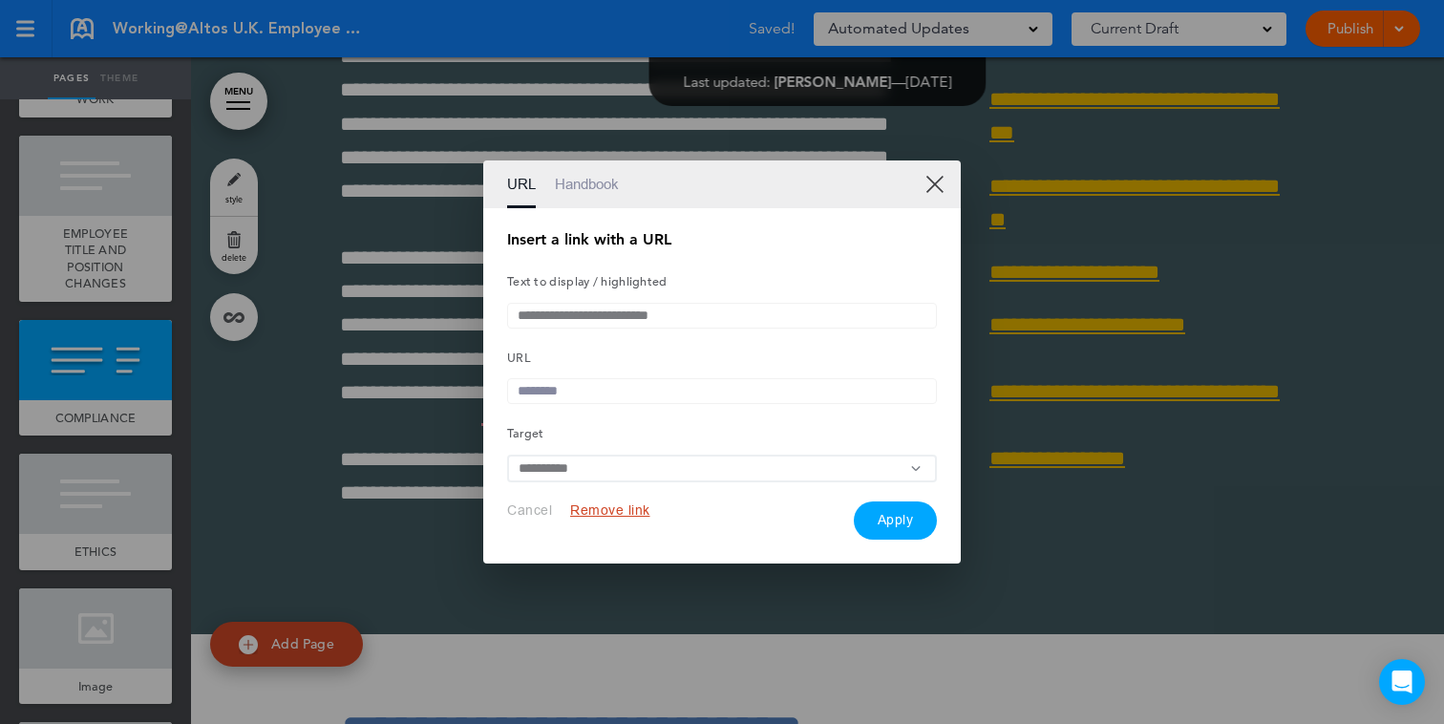
paste input "**********"
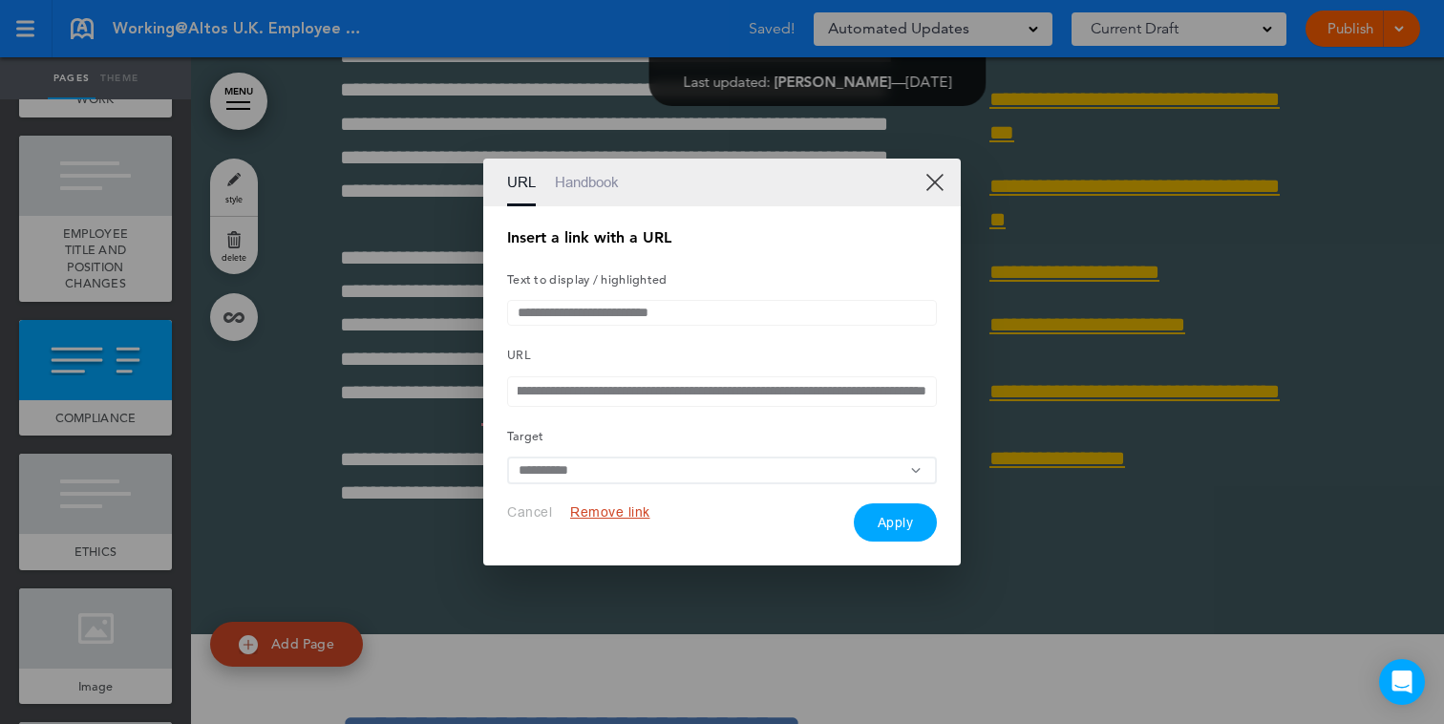
type input "**********"
click at [904, 519] on button "Apply" at bounding box center [896, 522] width 84 height 38
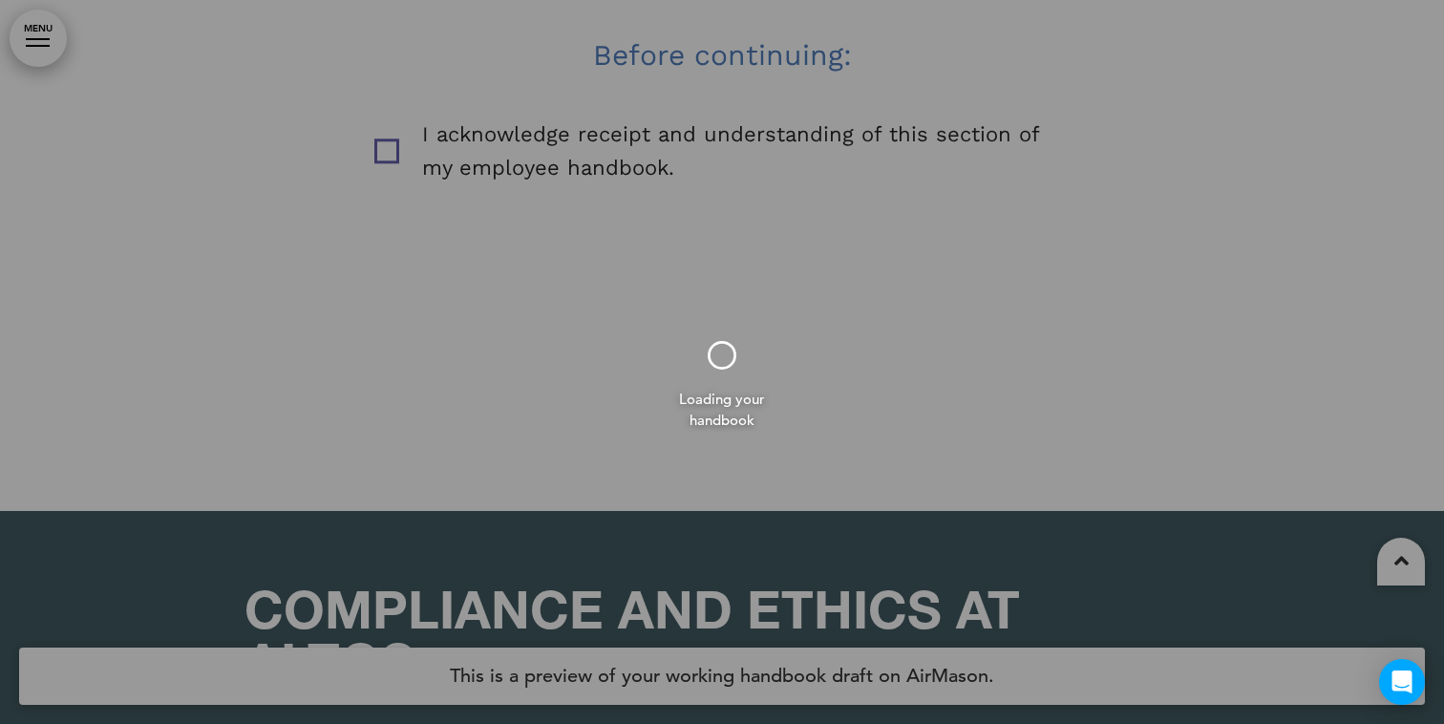
scroll to position [66787, 0]
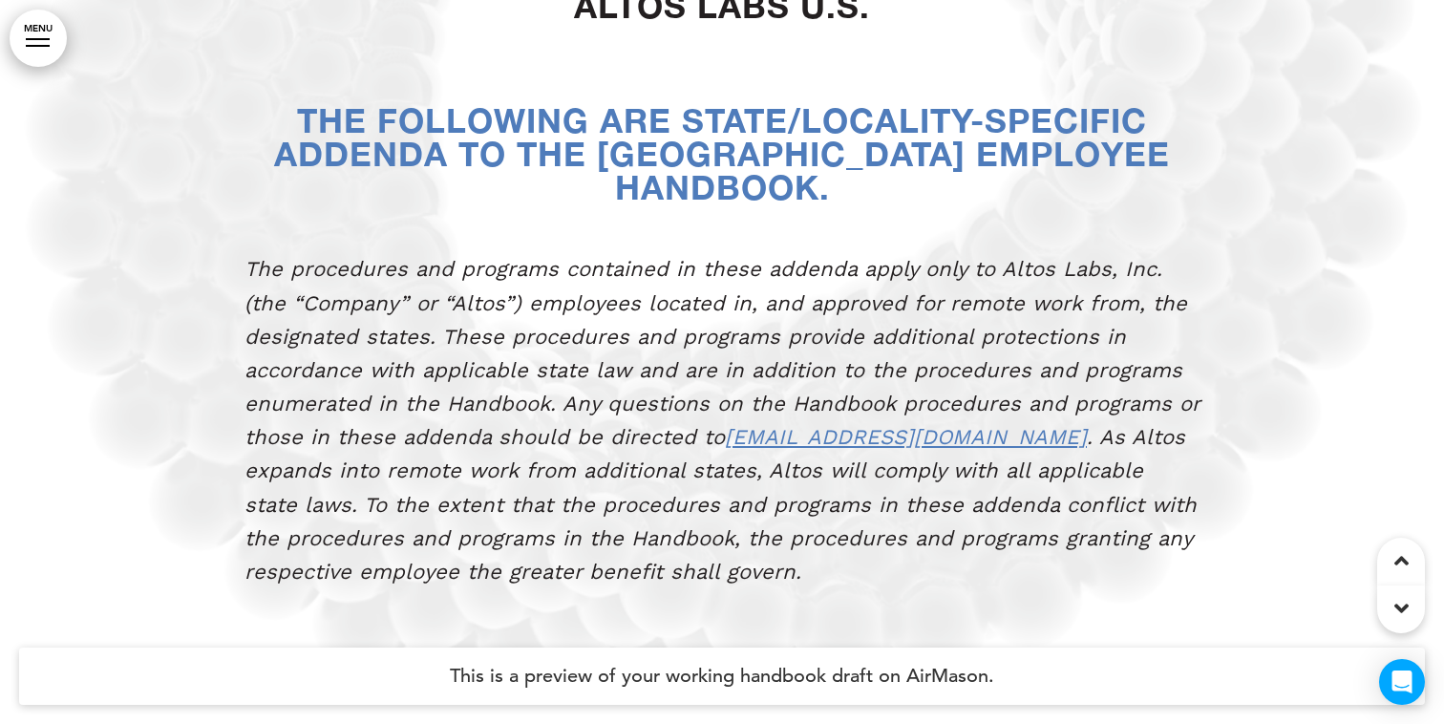
click at [48, 32] on link "MENU" at bounding box center [38, 38] width 57 height 57
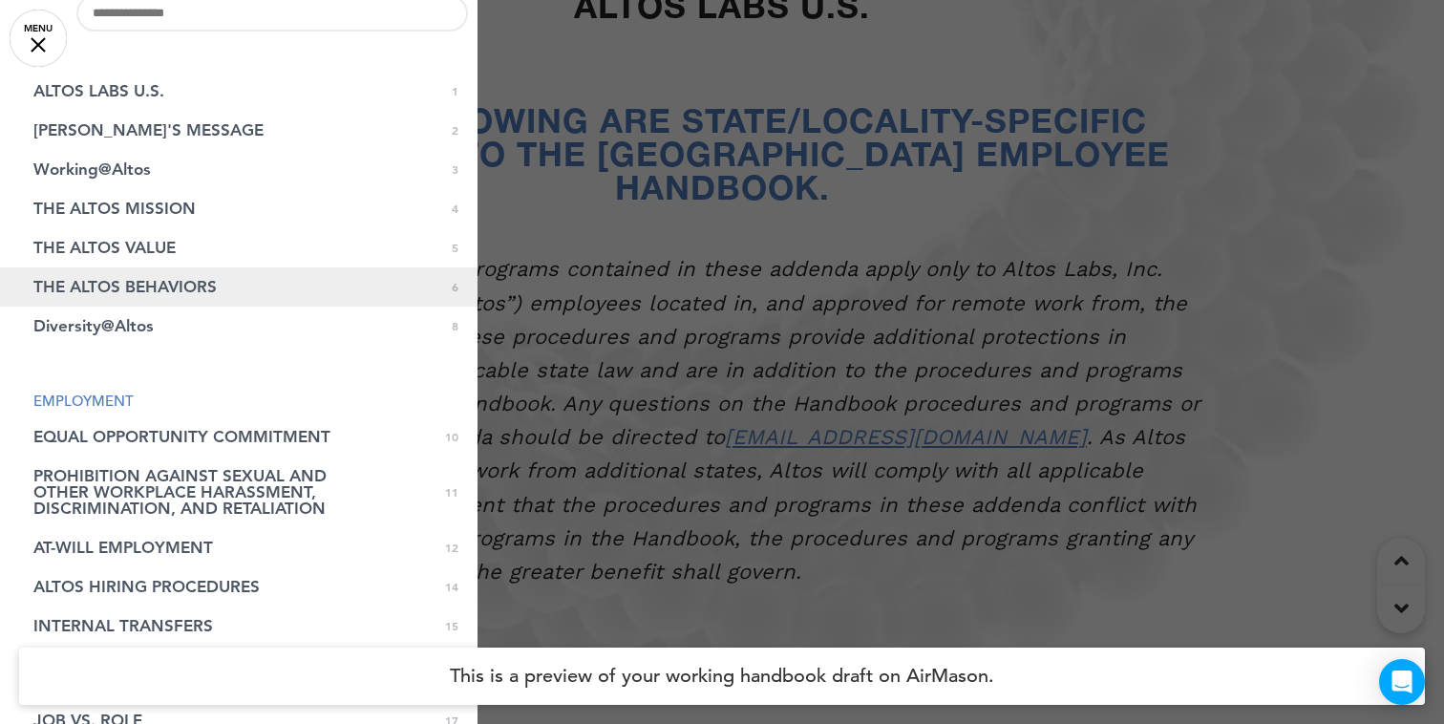
scroll to position [0, 0]
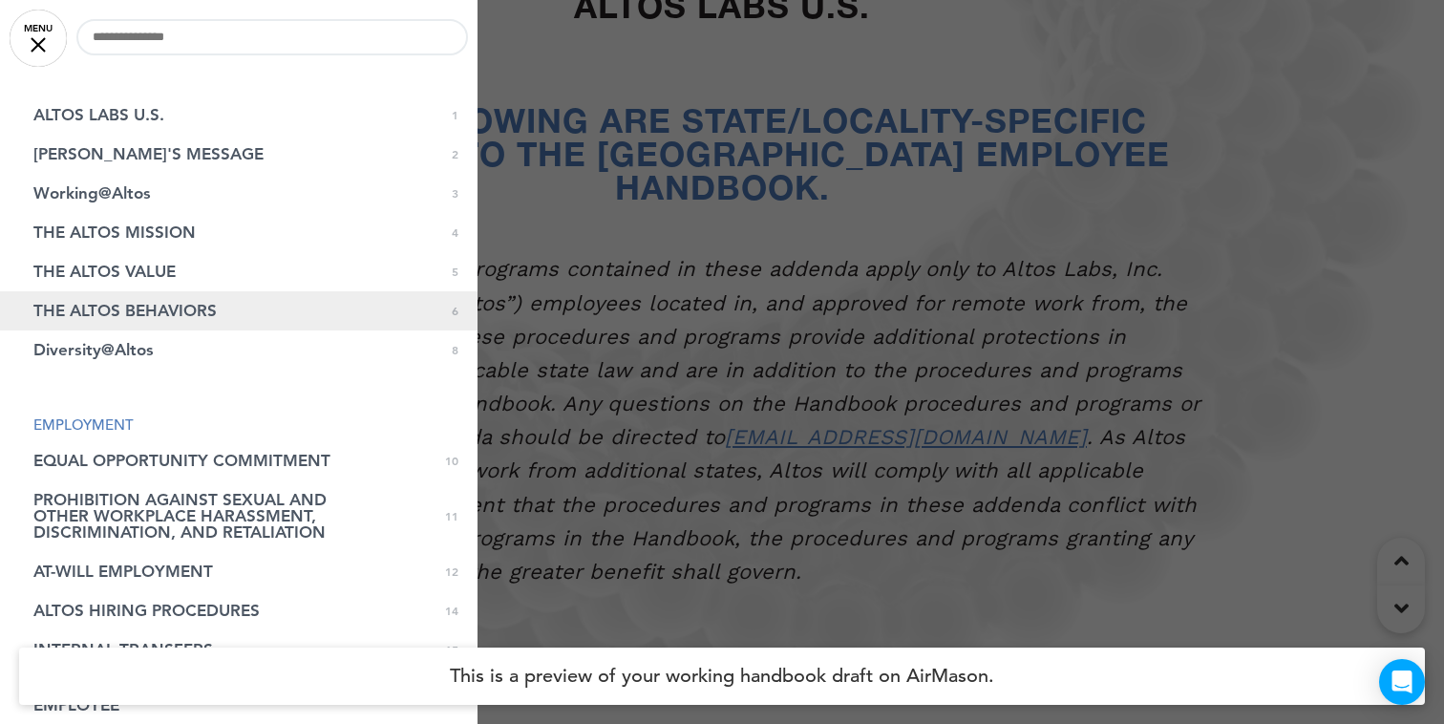
click at [98, 309] on span "THE ALTOS BEHAVIORS" at bounding box center [124, 311] width 183 height 16
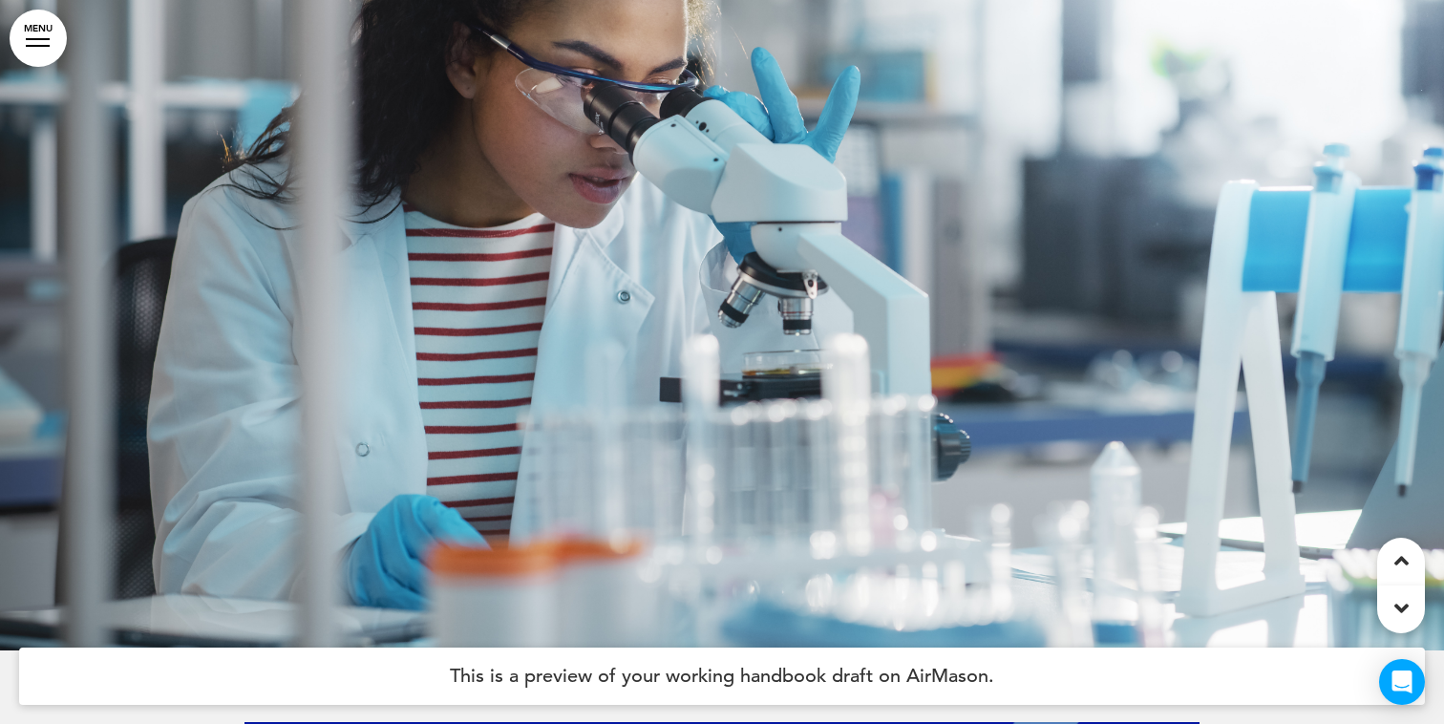
scroll to position [5154, 0]
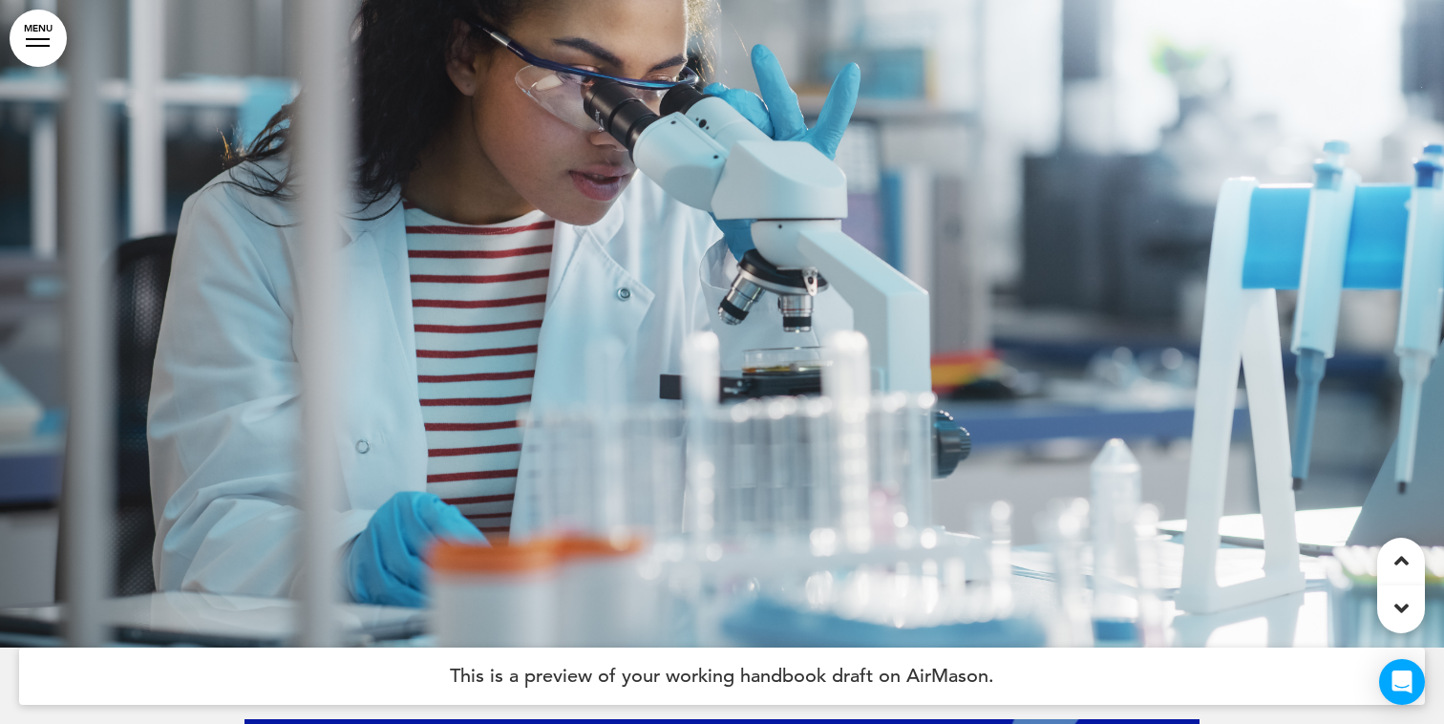
click at [58, 32] on link "MENU" at bounding box center [38, 38] width 57 height 57
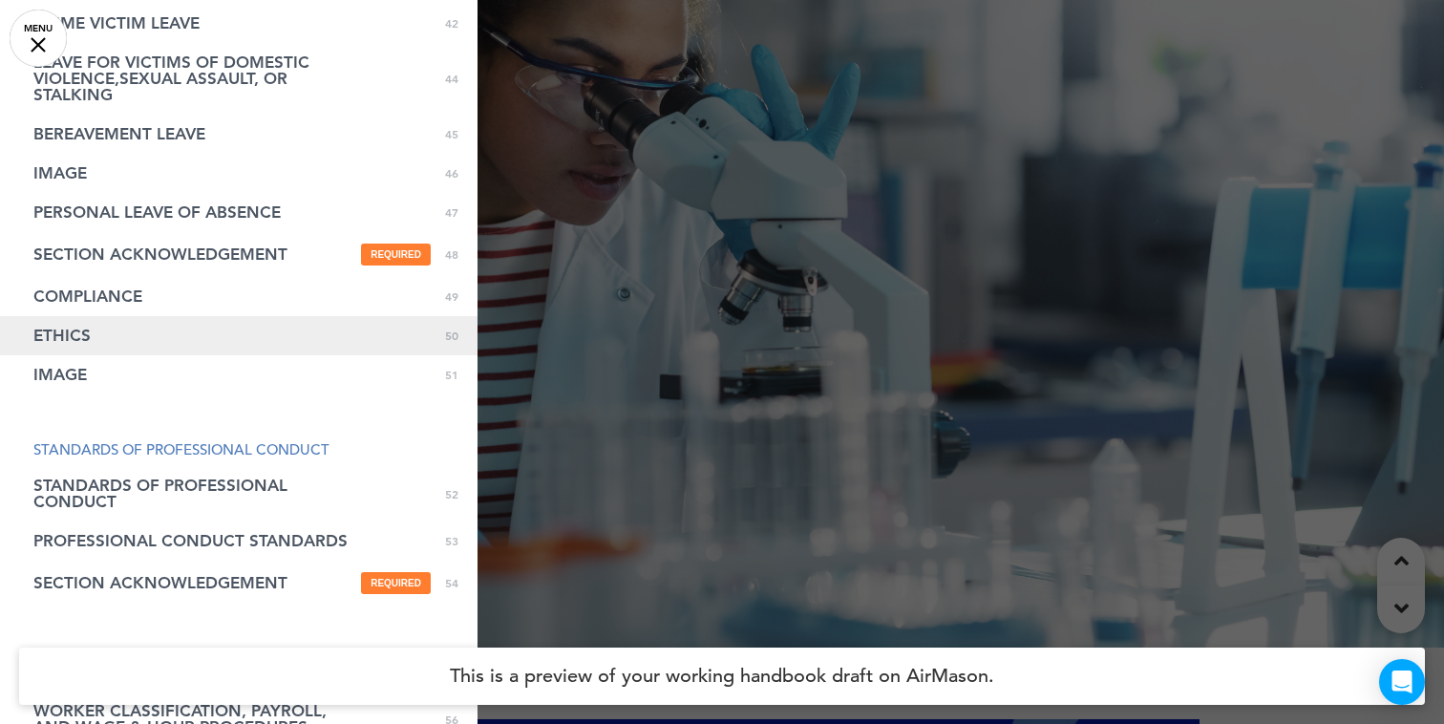
scroll to position [1726, 0]
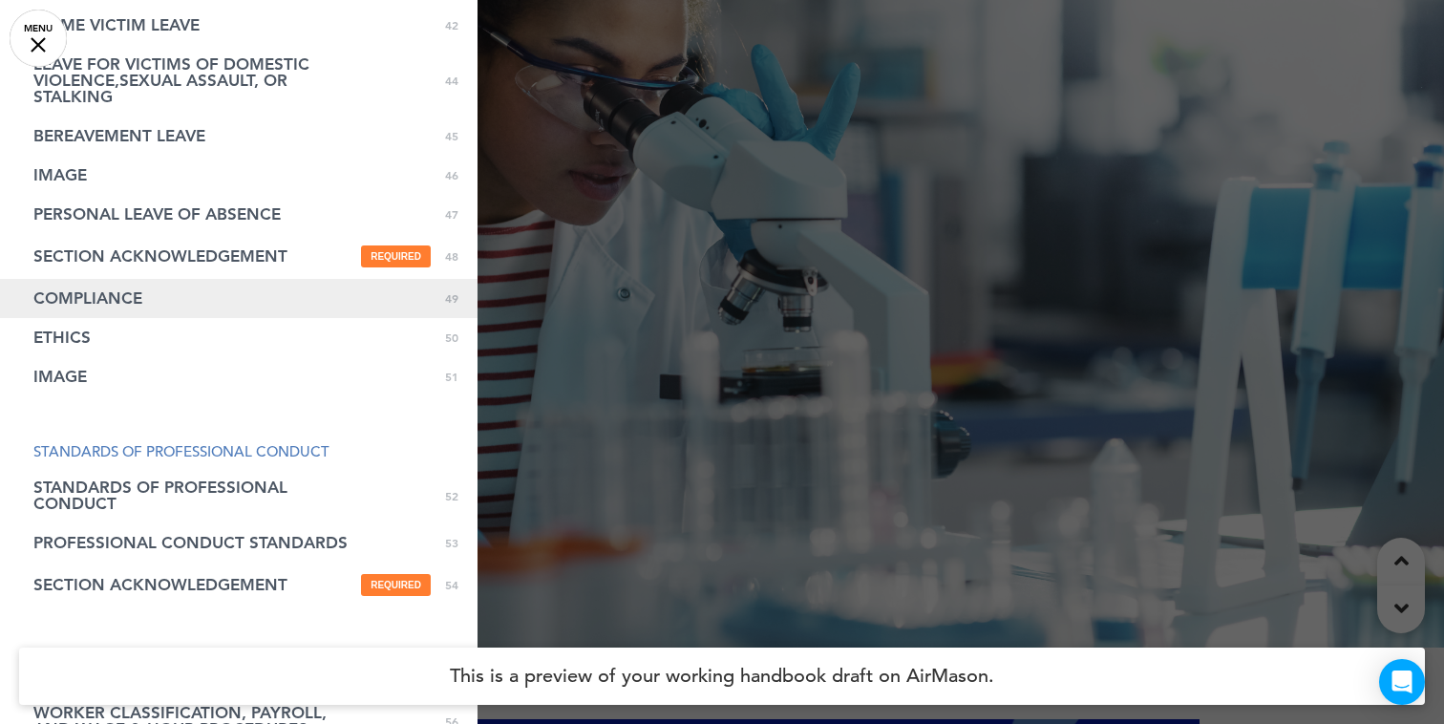
click at [119, 302] on span "COMPLIANCE" at bounding box center [87, 298] width 109 height 16
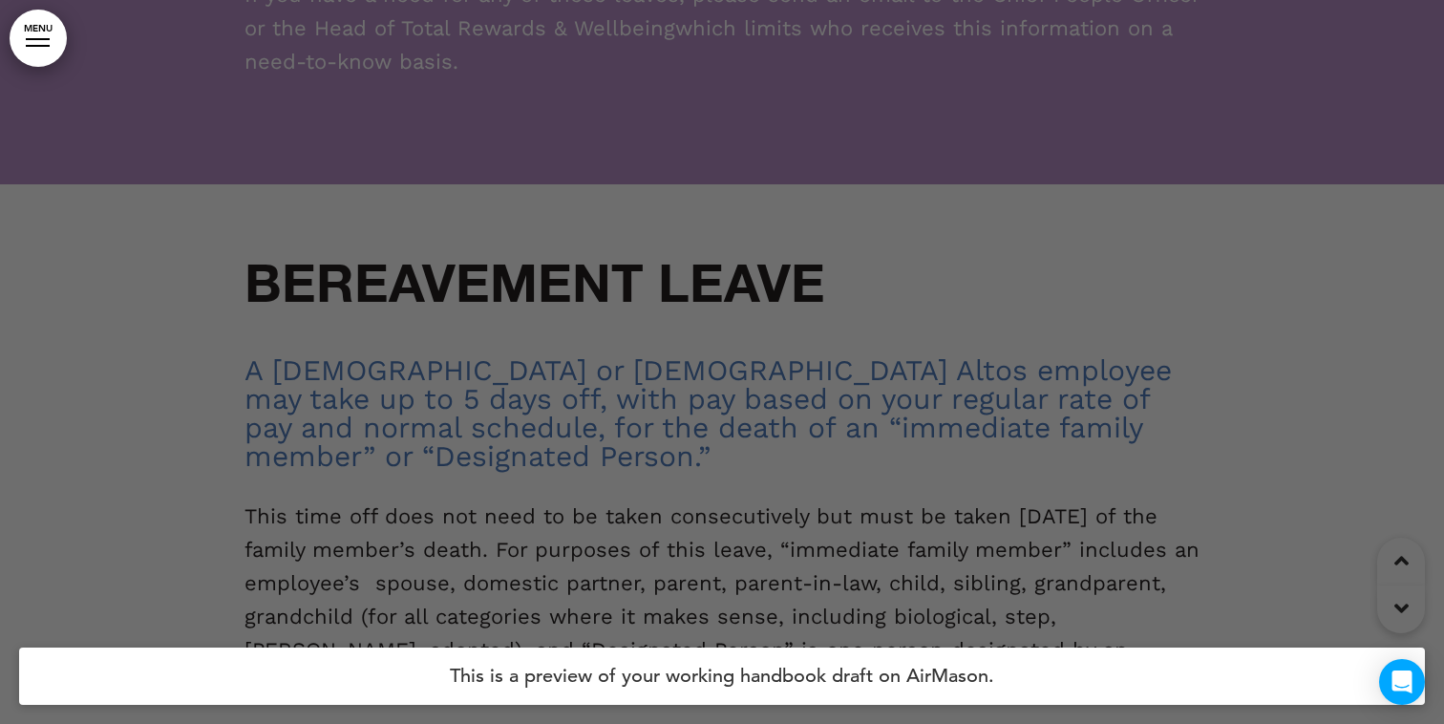
scroll to position [50258, 0]
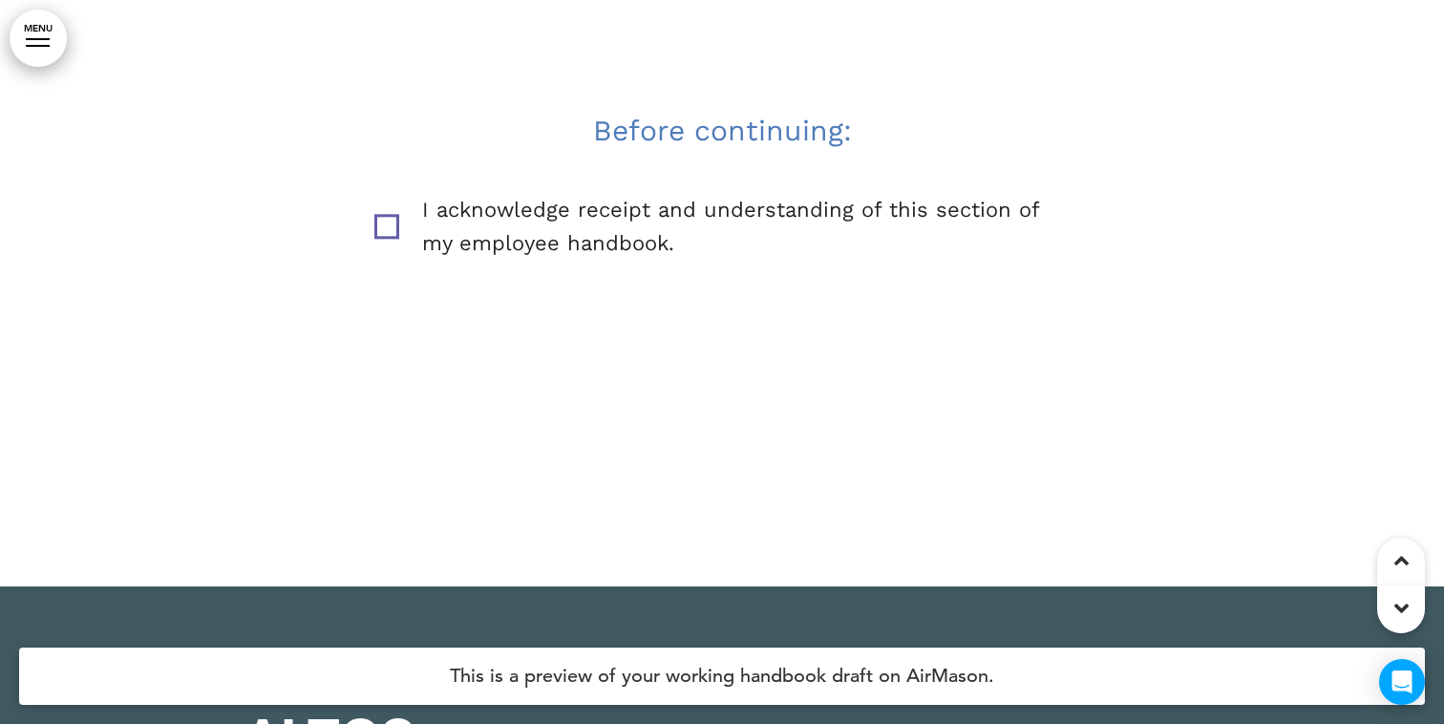
scroll to position [50266, 0]
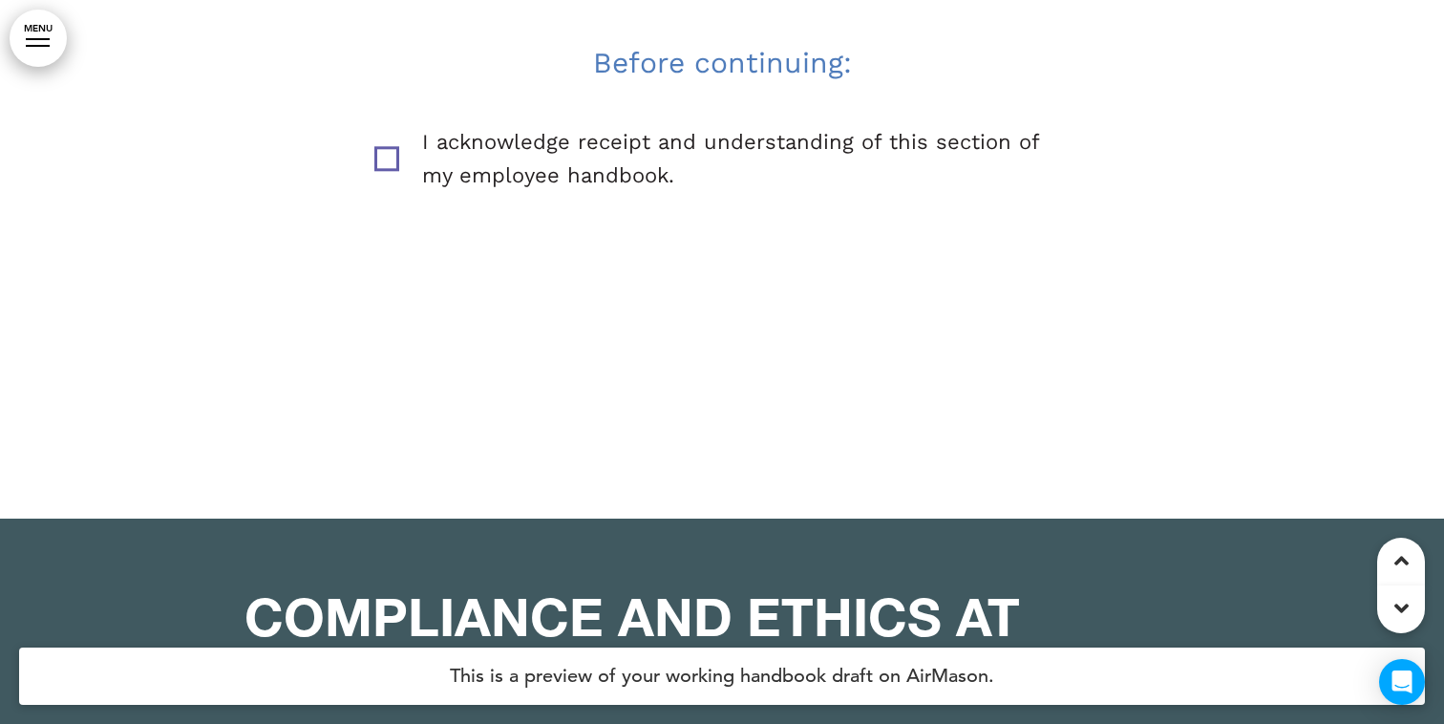
scroll to position [50346, 0]
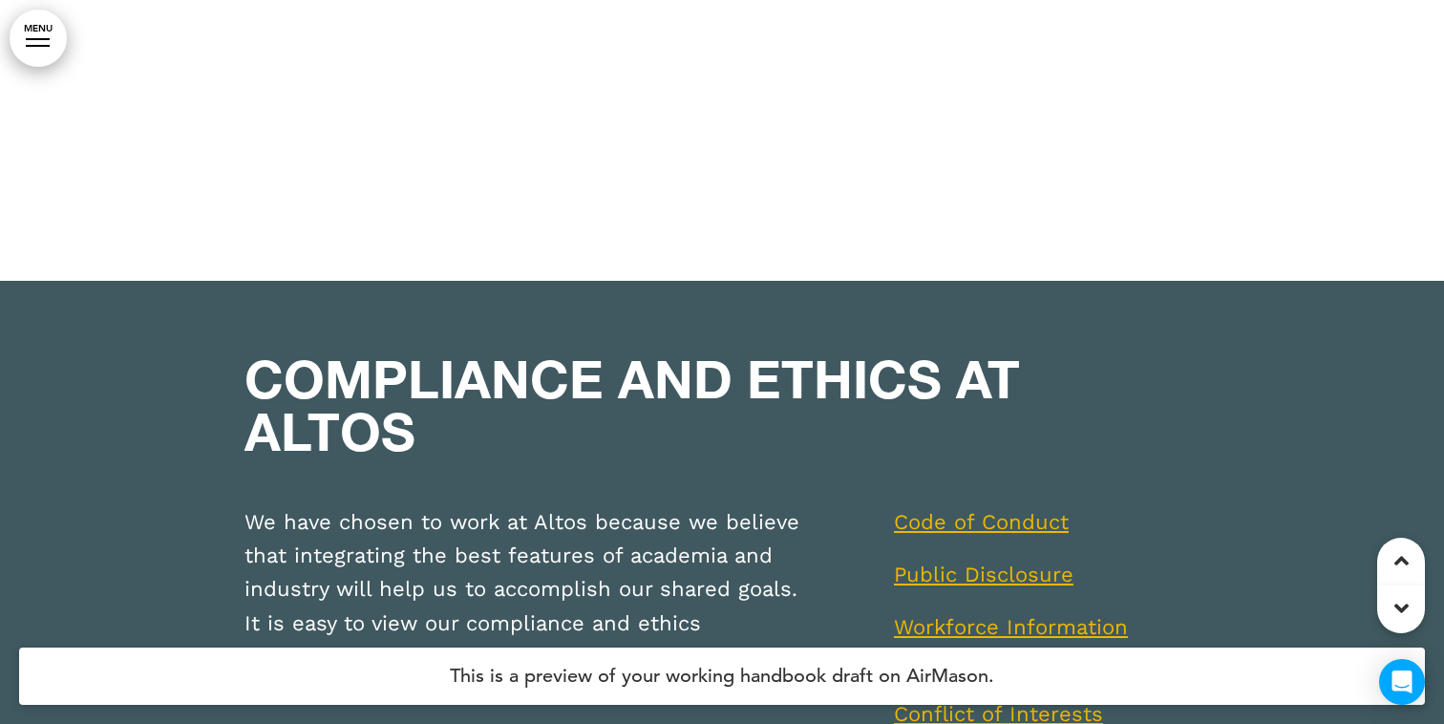
scroll to position [50576, 0]
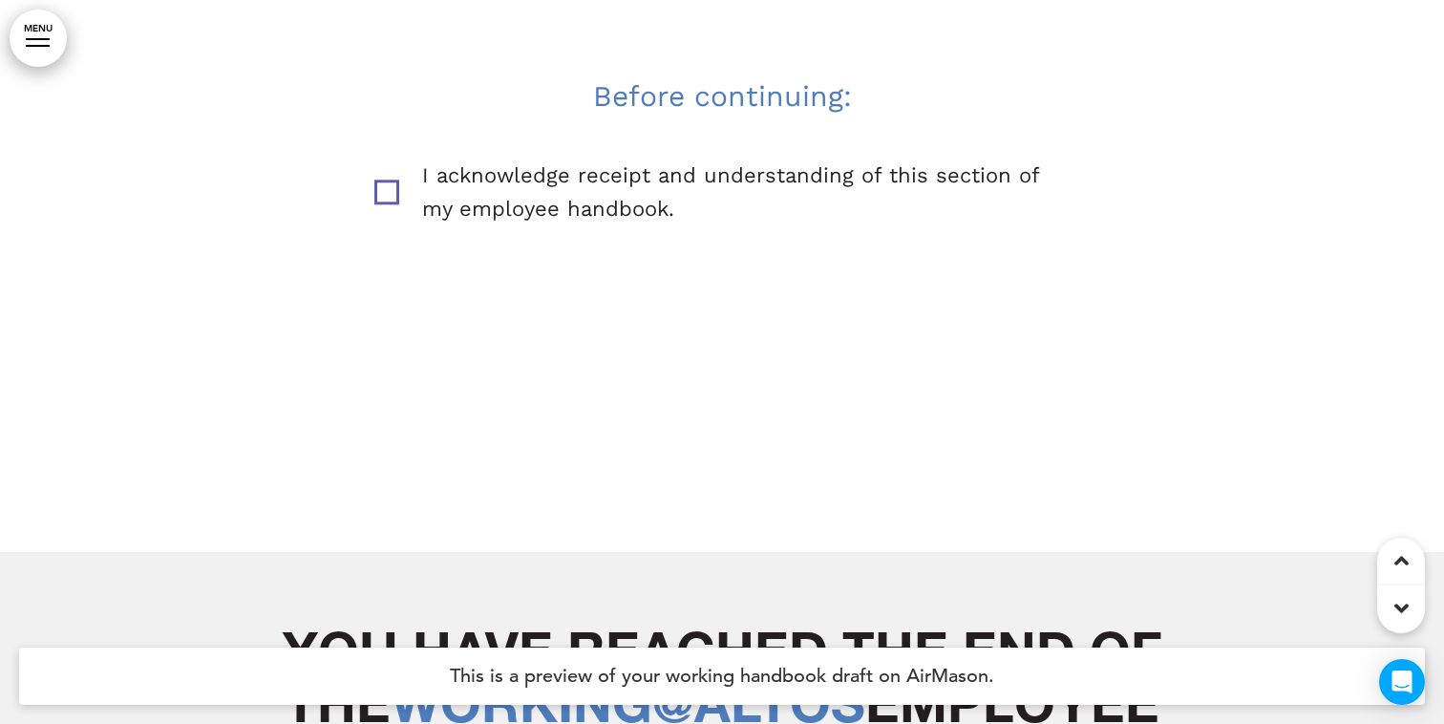
scroll to position [63631, 0]
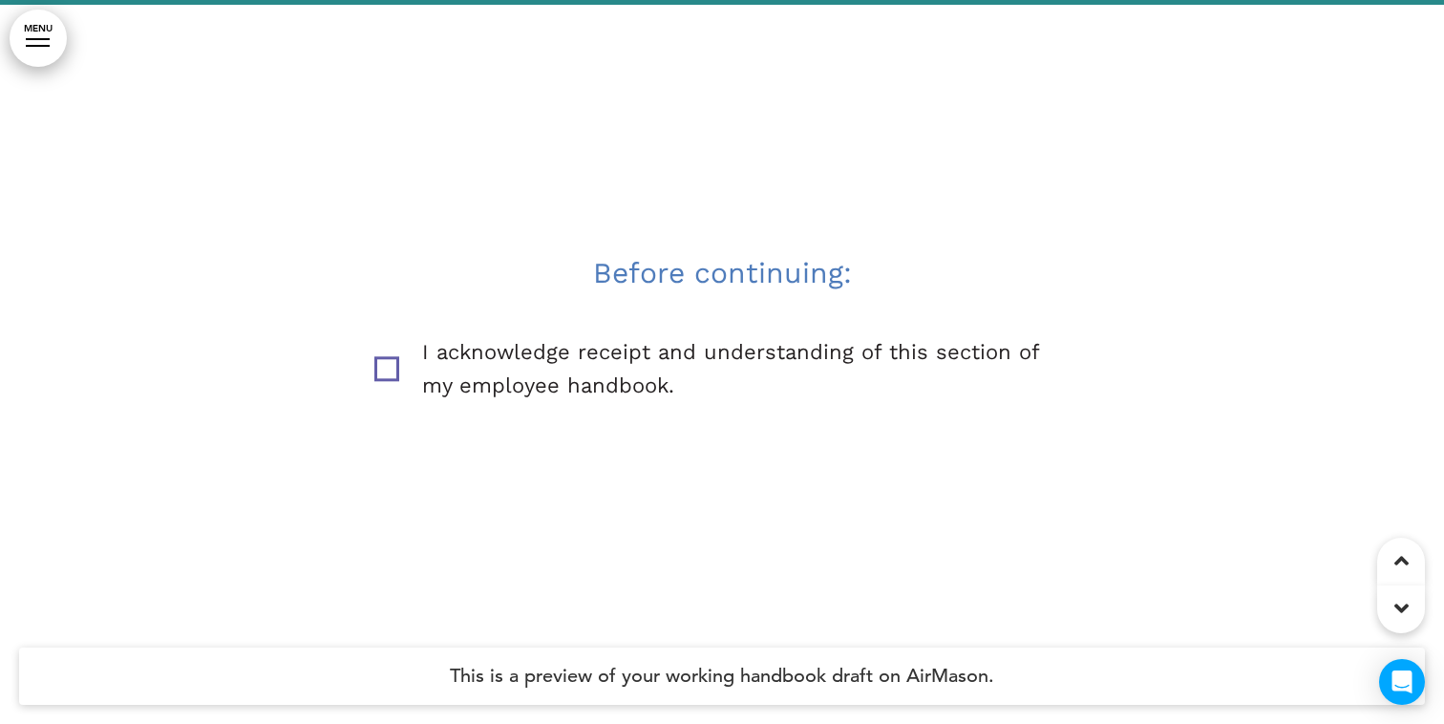
click at [64, 32] on link "MENU" at bounding box center [38, 38] width 57 height 57
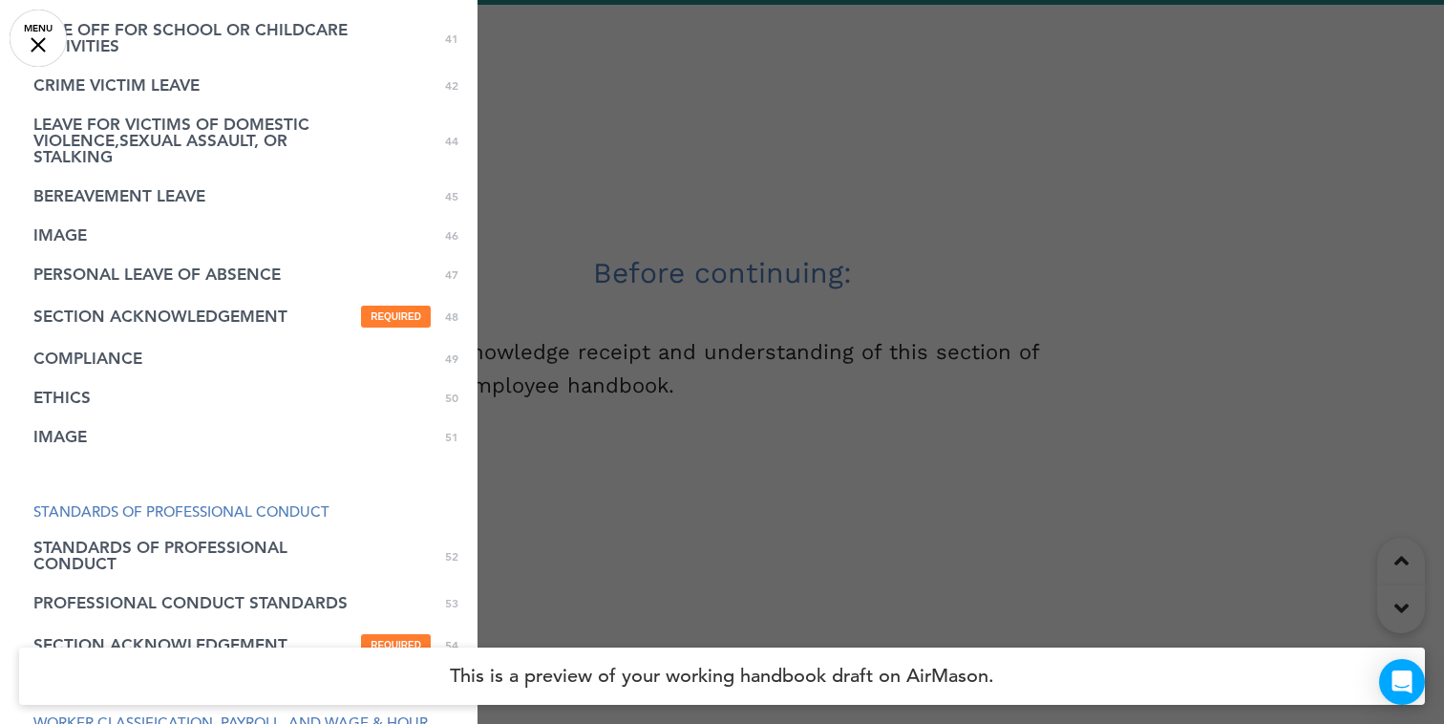
scroll to position [1753, 0]
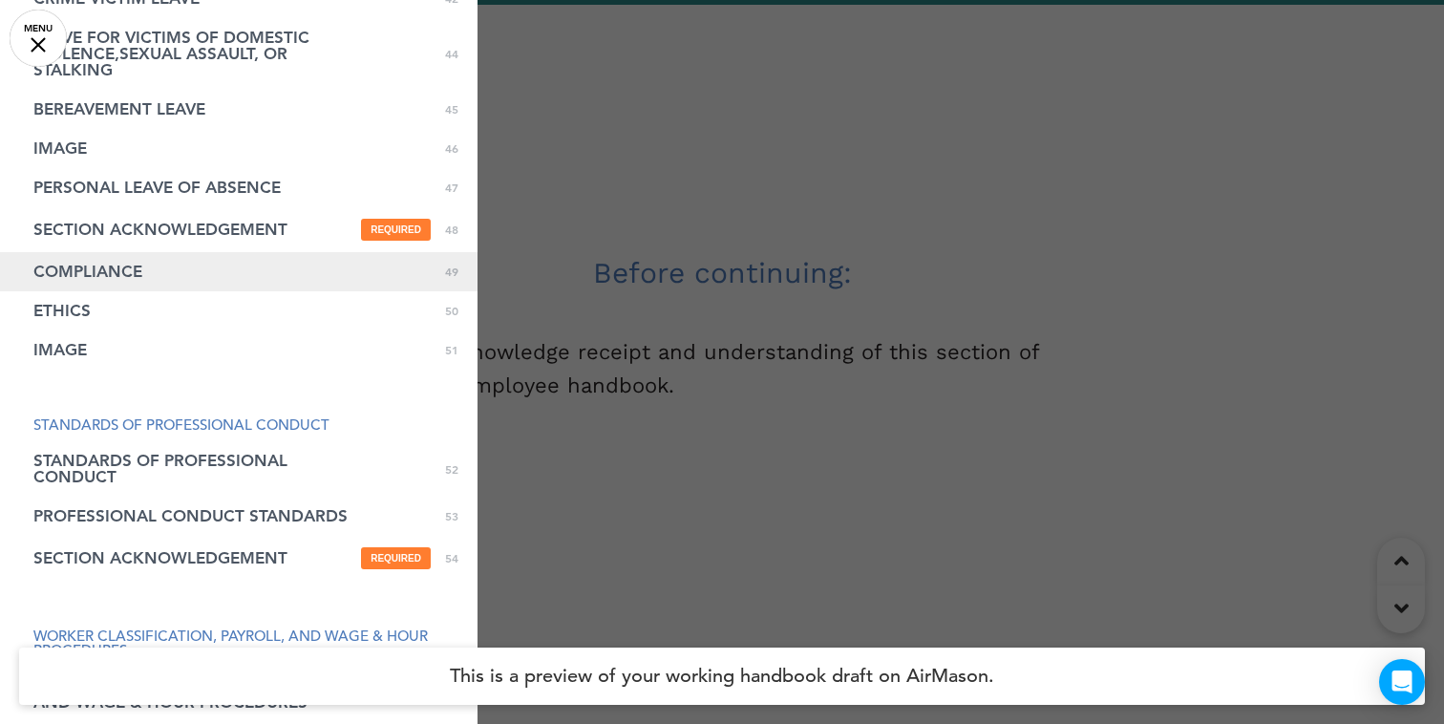
click at [169, 260] on link "COMPLIANCE 0 49" at bounding box center [239, 271] width 478 height 39
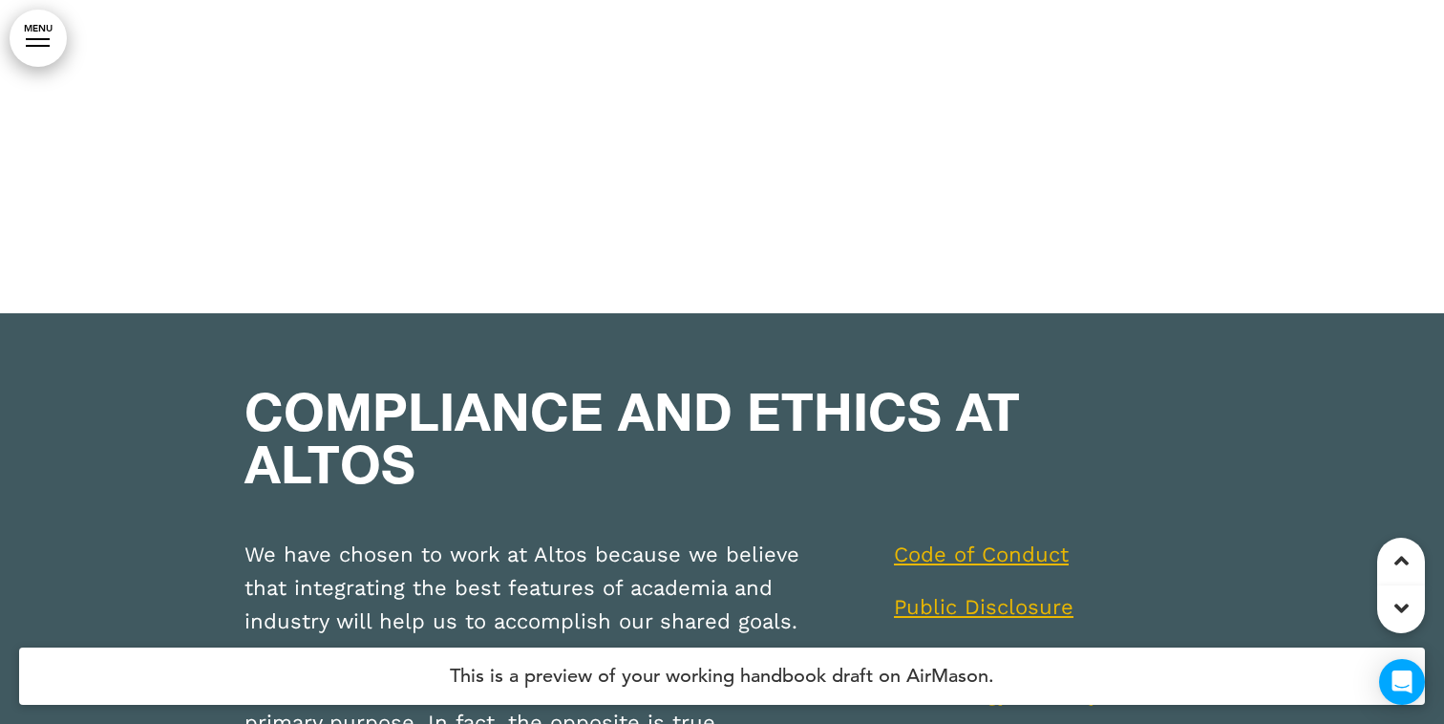
scroll to position [50575, 0]
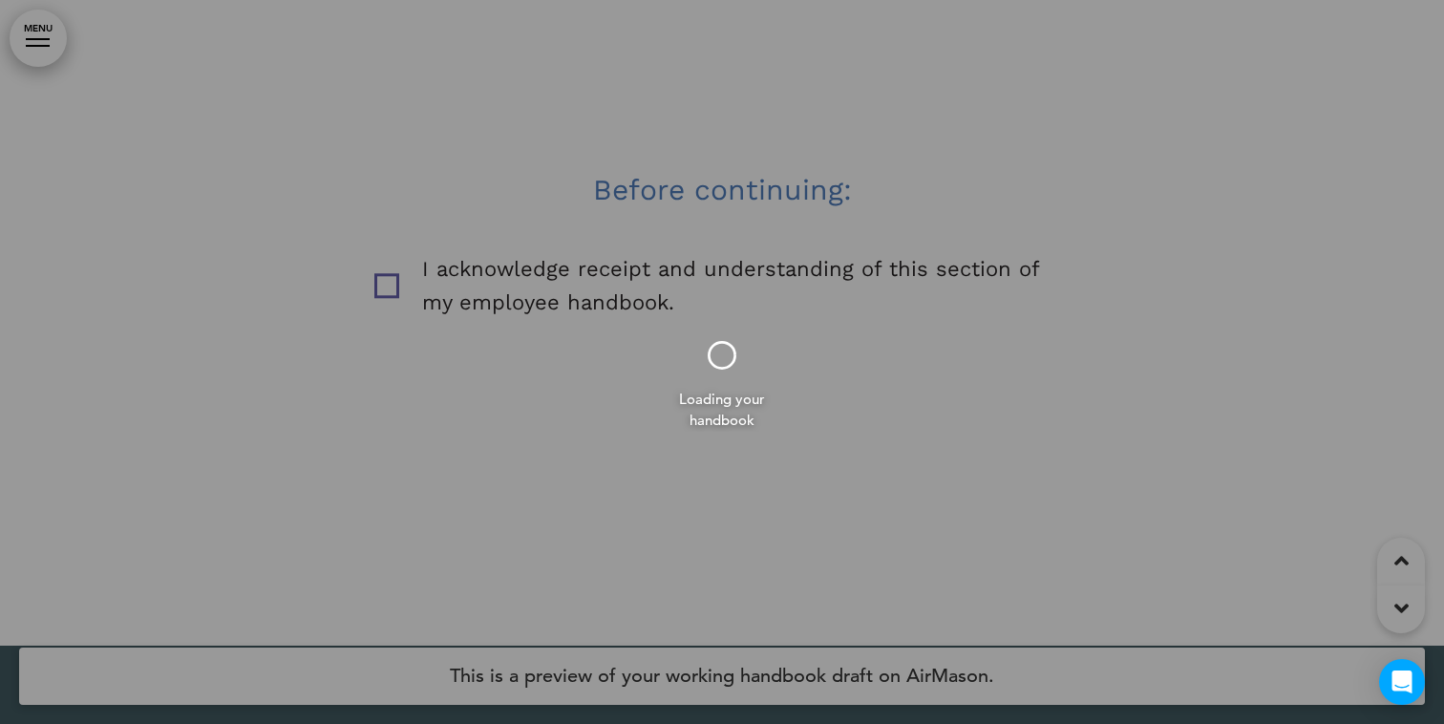
scroll to position [66652, 0]
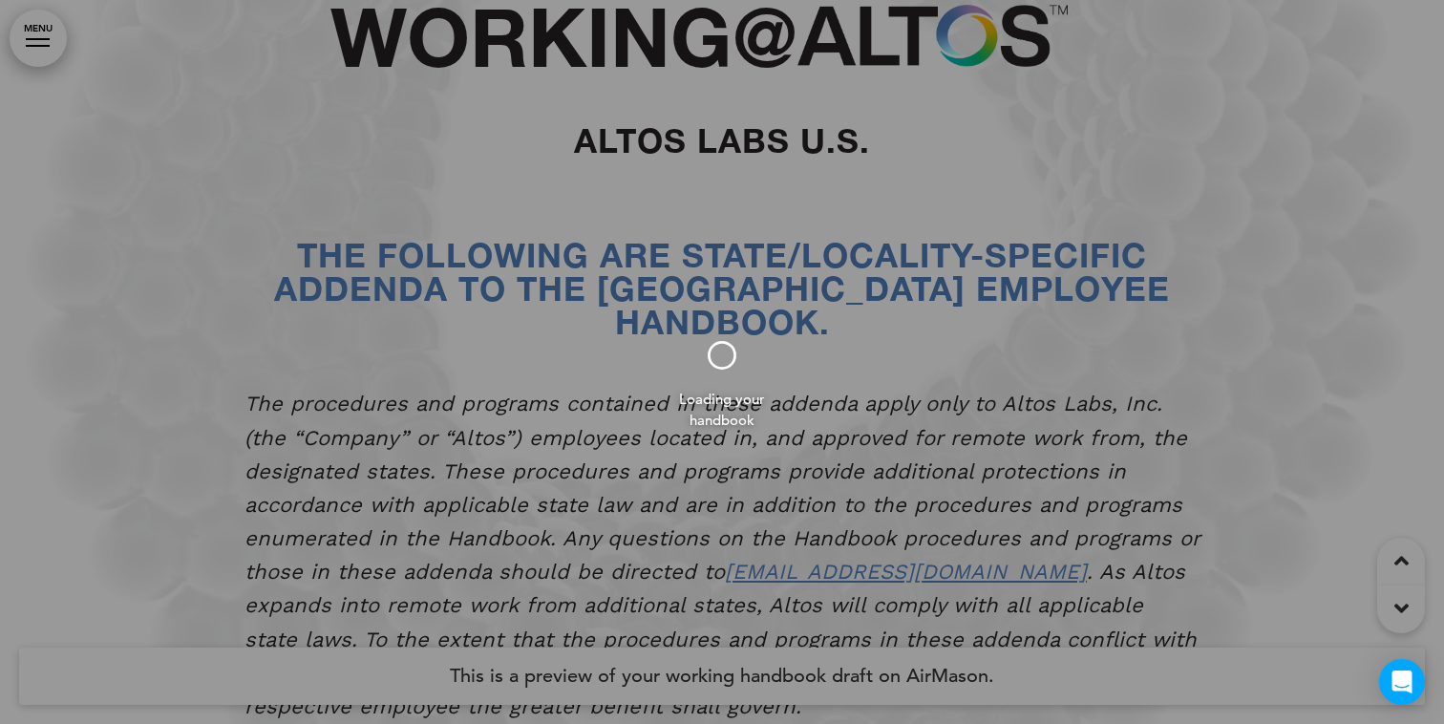
click at [49, 41] on div at bounding box center [722, 362] width 1444 height 724
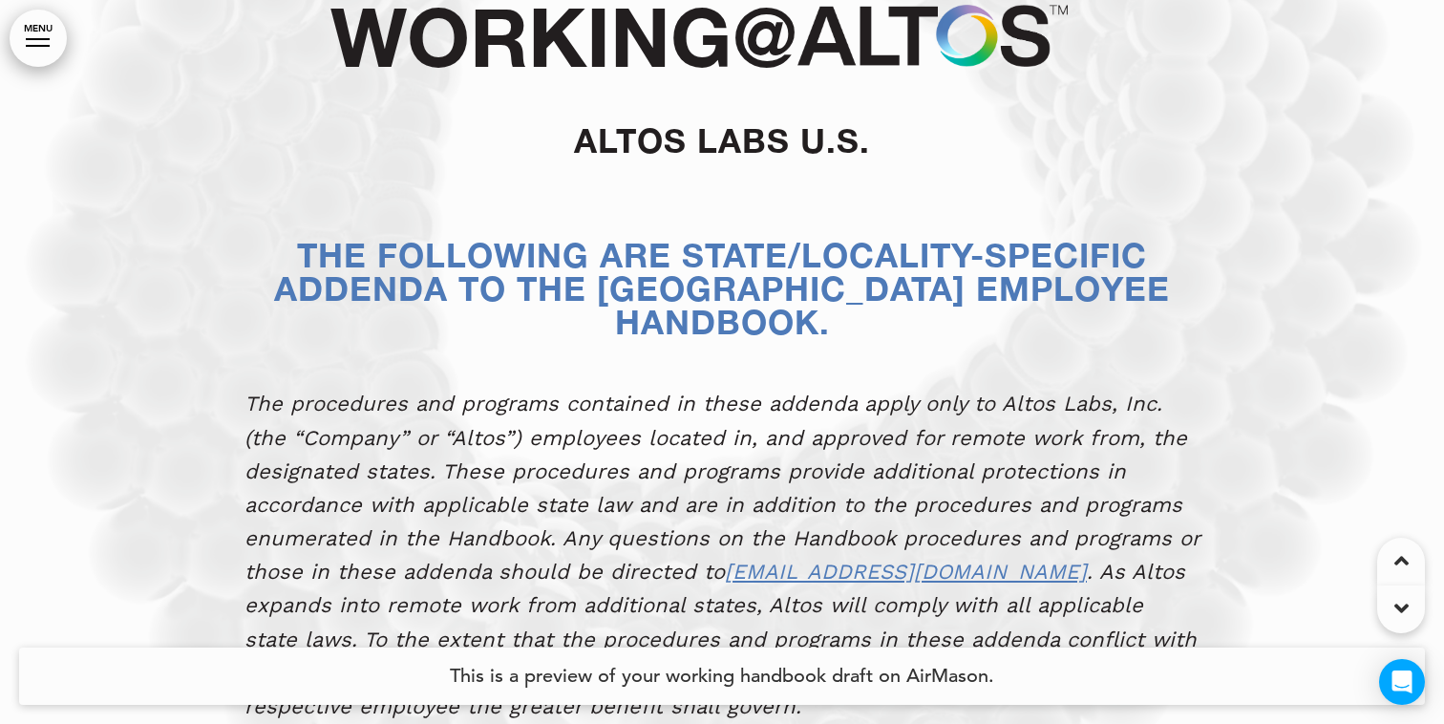
scroll to position [50575, 0]
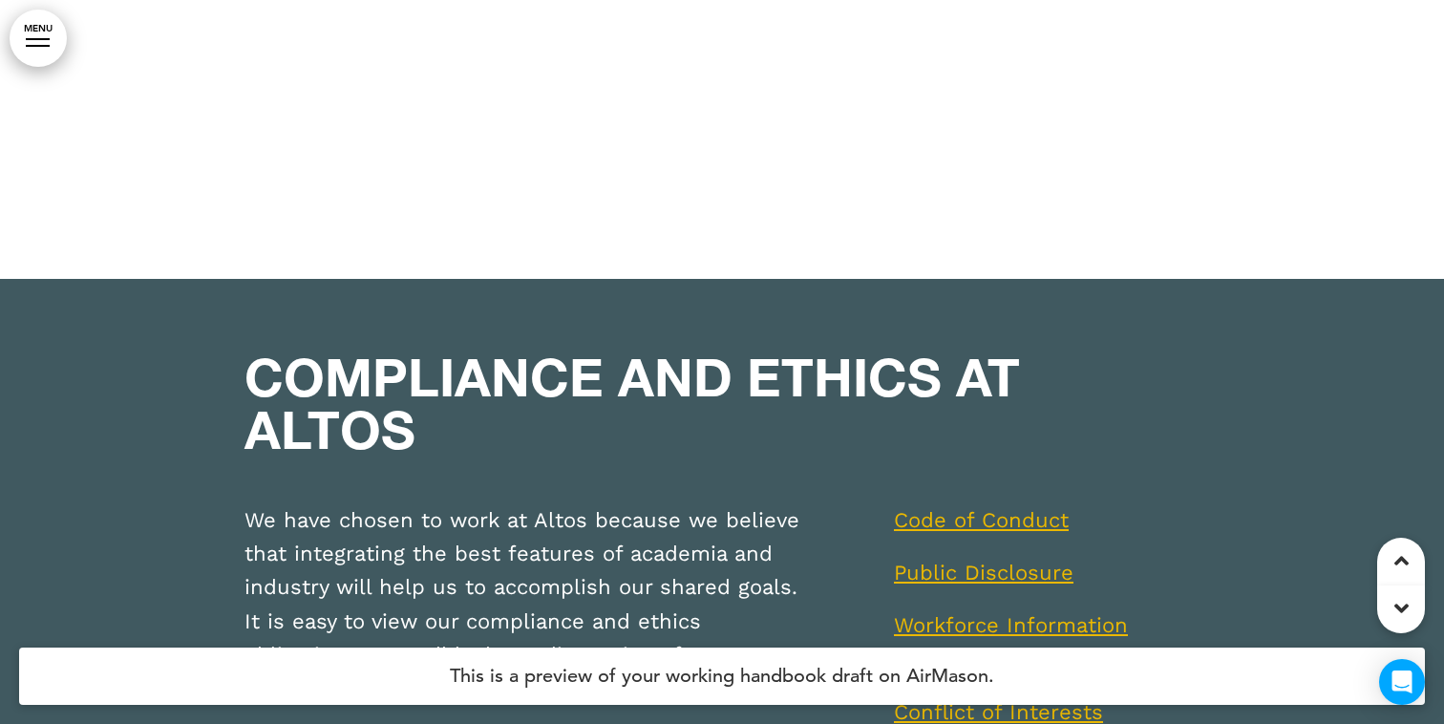
click at [41, 42] on link "MENU" at bounding box center [38, 38] width 57 height 57
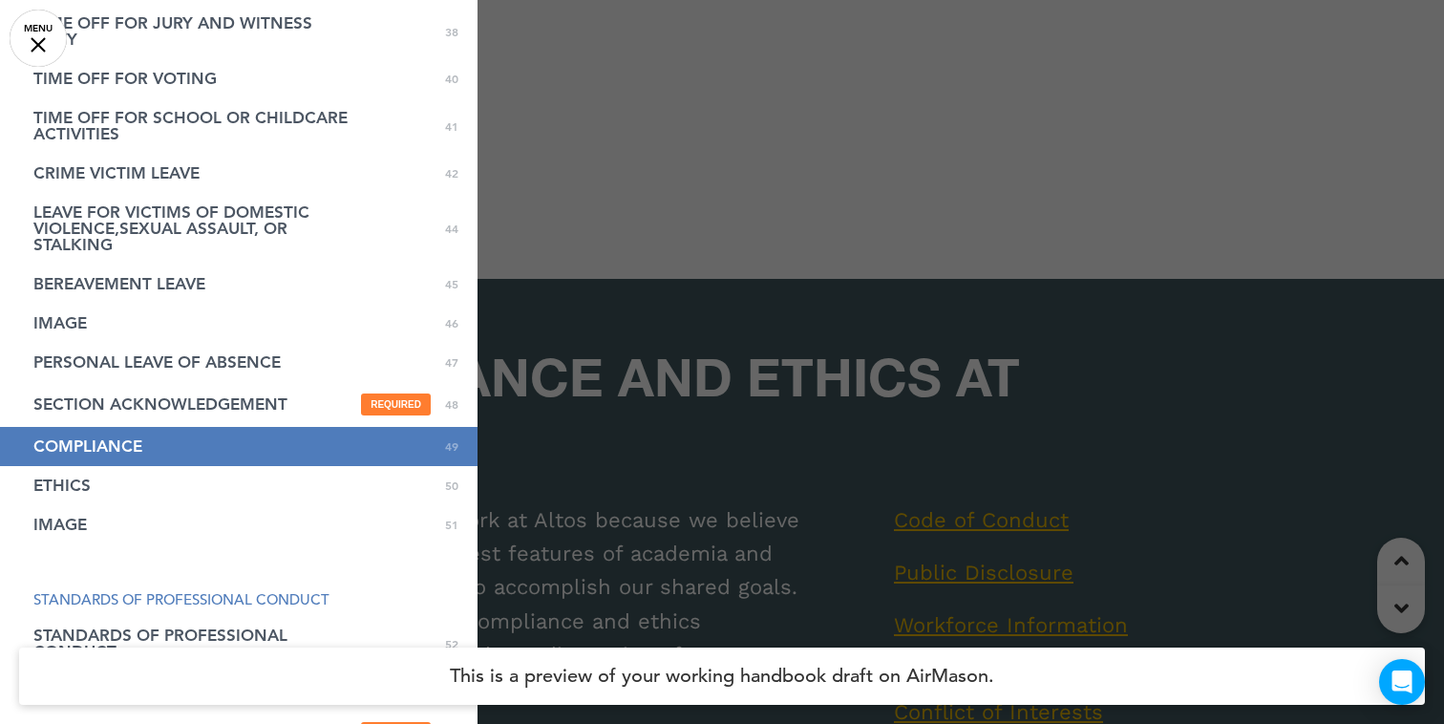
scroll to position [1589, 0]
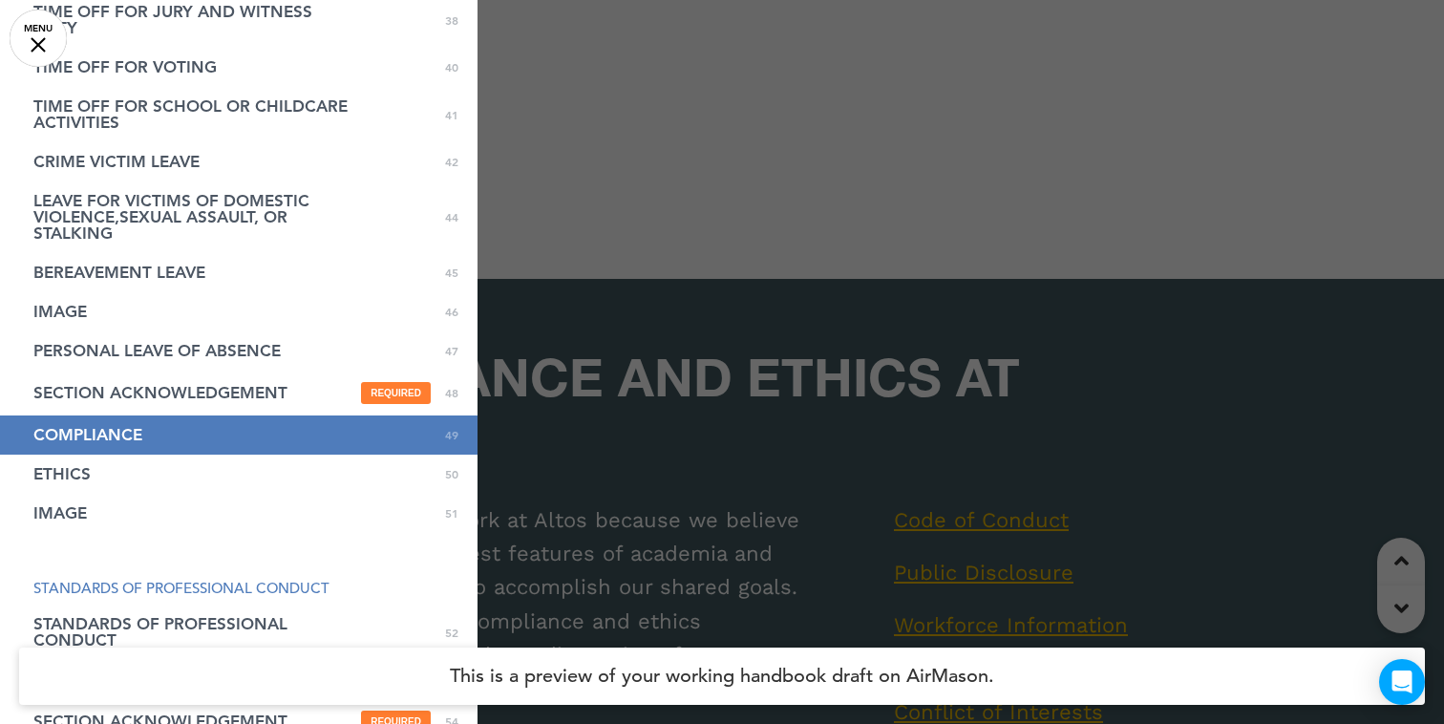
click at [91, 439] on span "COMPLIANCE" at bounding box center [87, 435] width 109 height 16
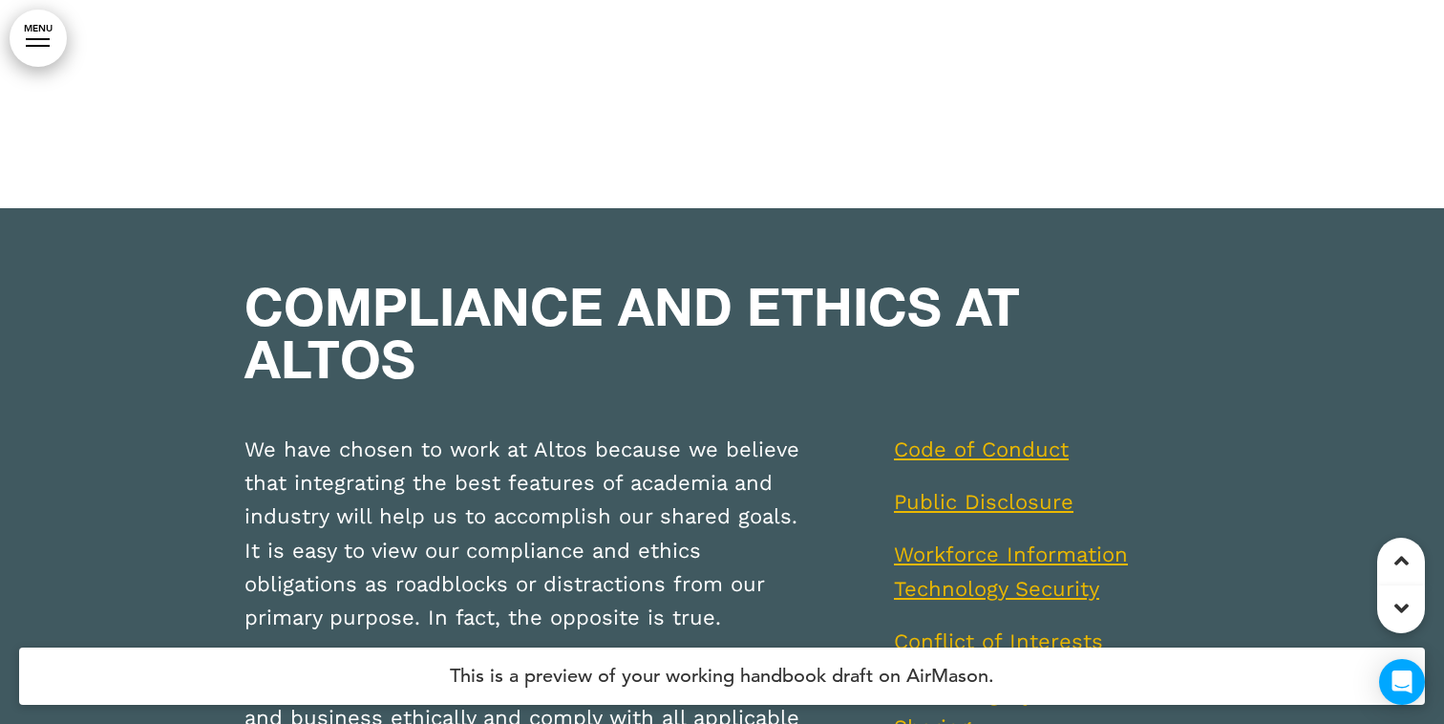
scroll to position [50643, 0]
